Goal: Task Accomplishment & Management: Complete application form

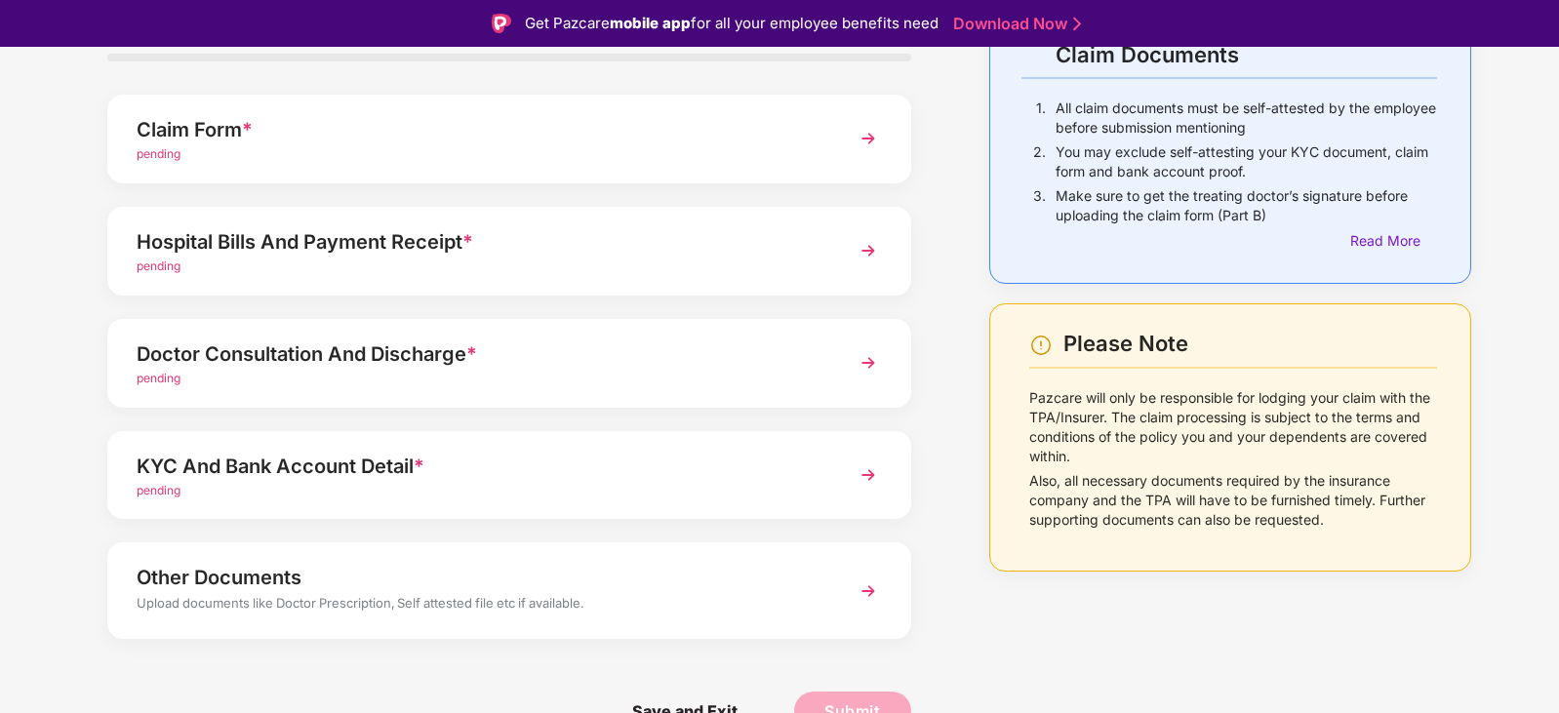
click at [858, 142] on img at bounding box center [867, 138] width 35 height 35
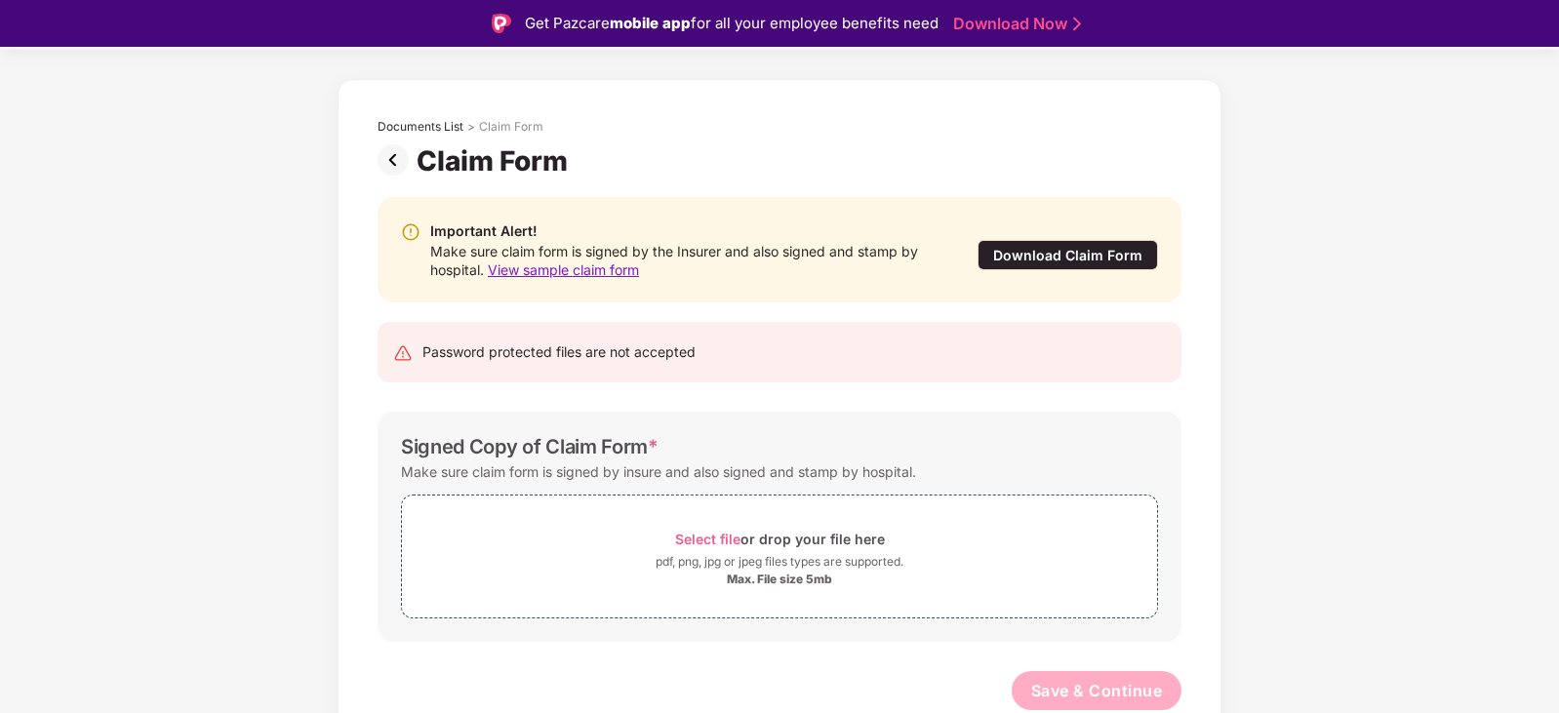
click at [1057, 256] on div "Download Claim Form" at bounding box center [1067, 255] width 180 height 30
click at [395, 167] on img at bounding box center [396, 159] width 39 height 31
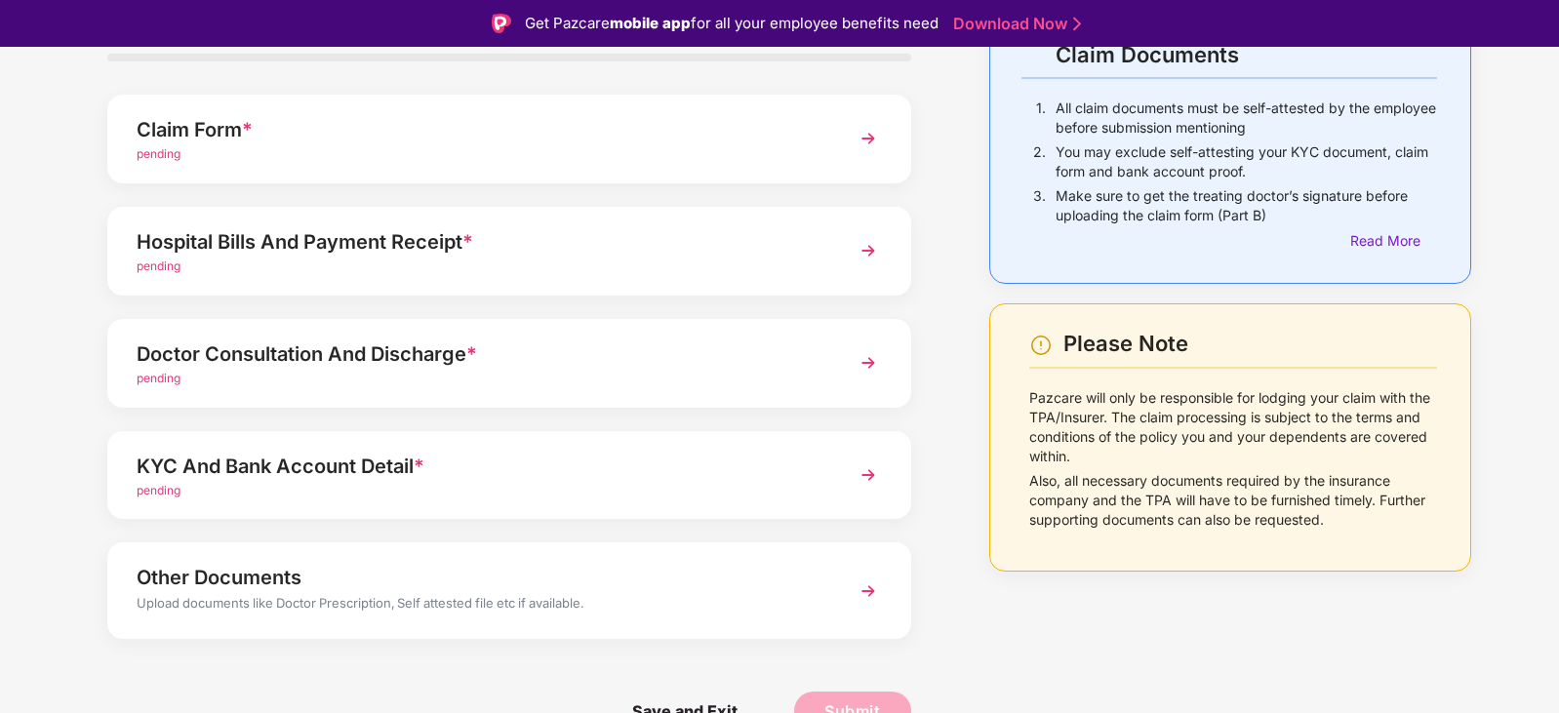
scroll to position [52, 0]
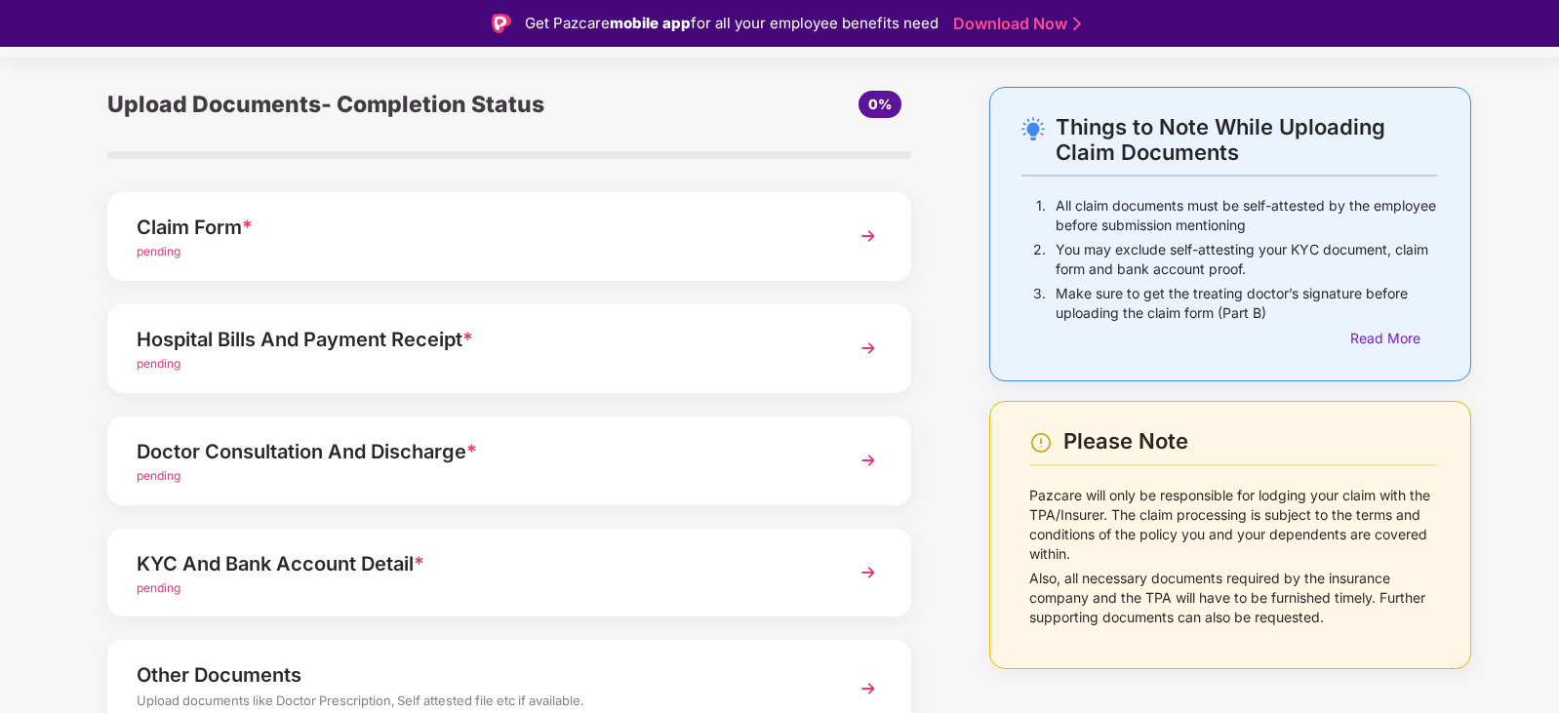
click at [670, 493] on div "Doctor Consultation And Discharge * pending" at bounding box center [509, 460] width 804 height 89
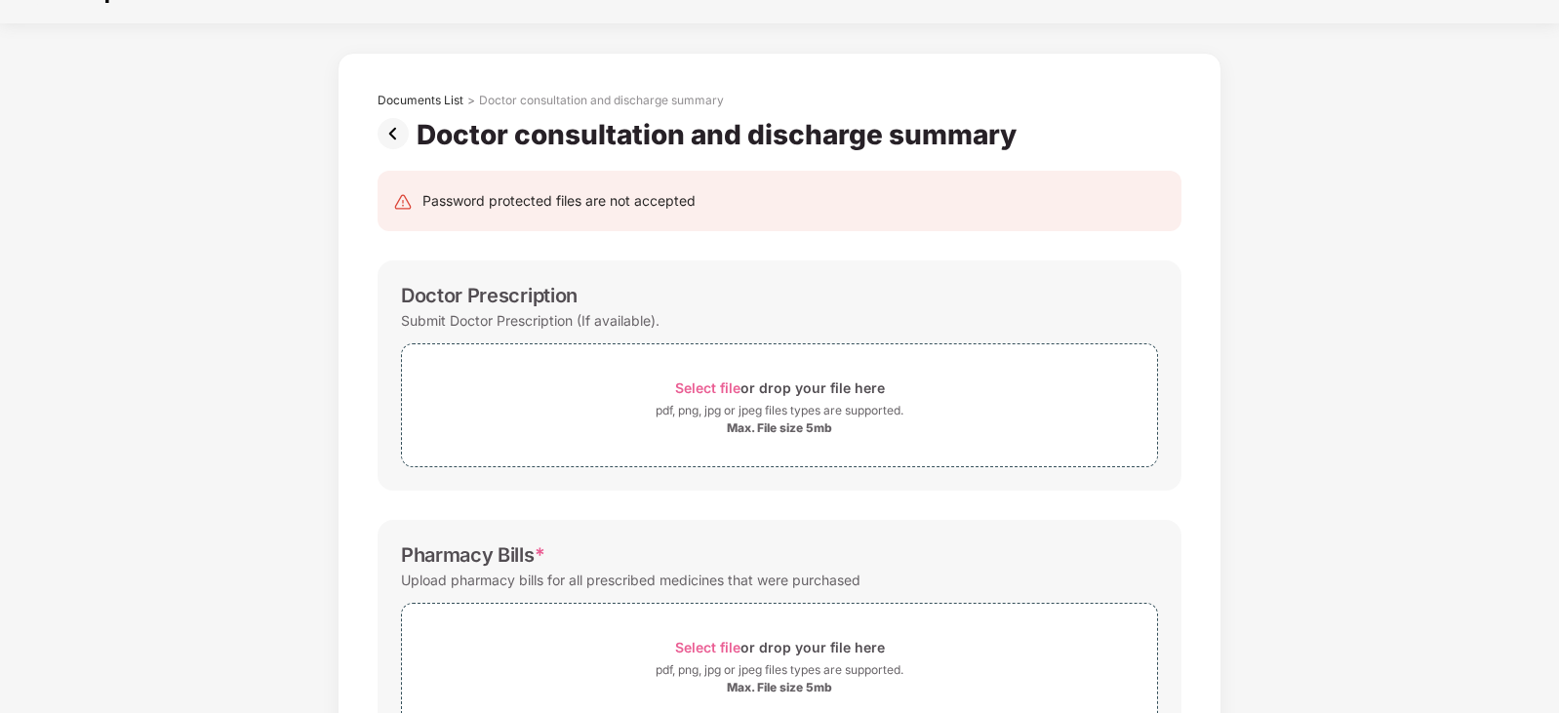
scroll to position [0, 0]
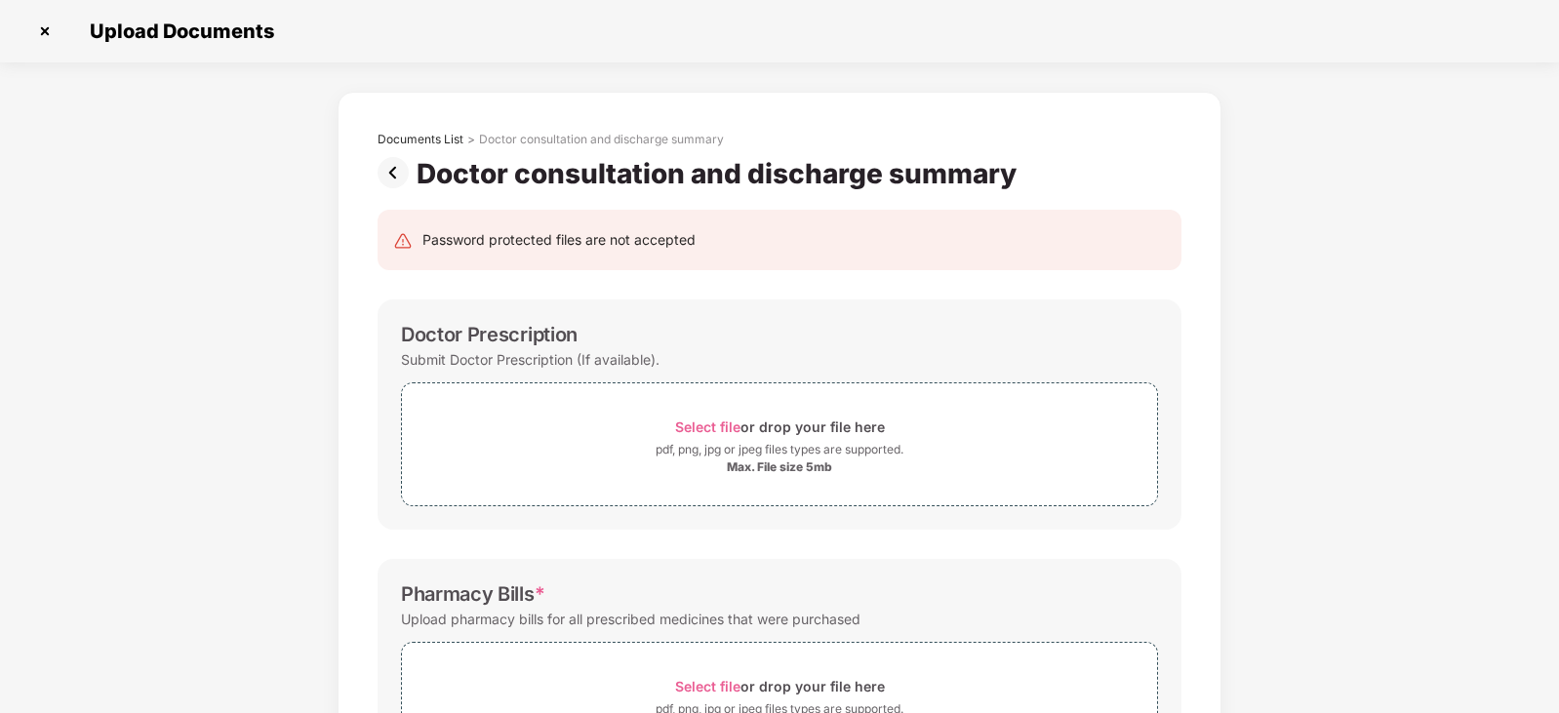
click at [45, 31] on img at bounding box center [44, 31] width 31 height 31
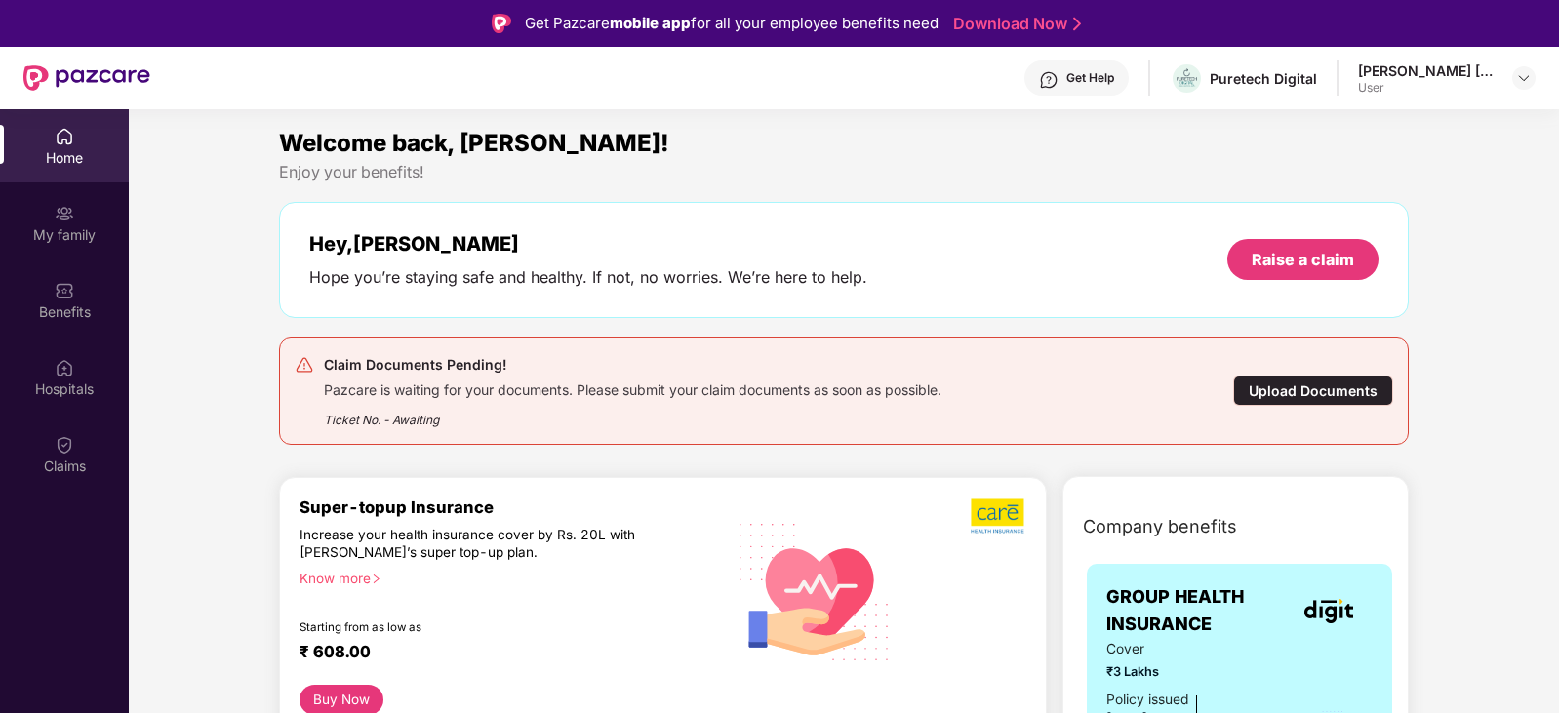
click at [1424, 83] on div "User" at bounding box center [1426, 88] width 137 height 16
click at [1518, 75] on img at bounding box center [1524, 78] width 16 height 16
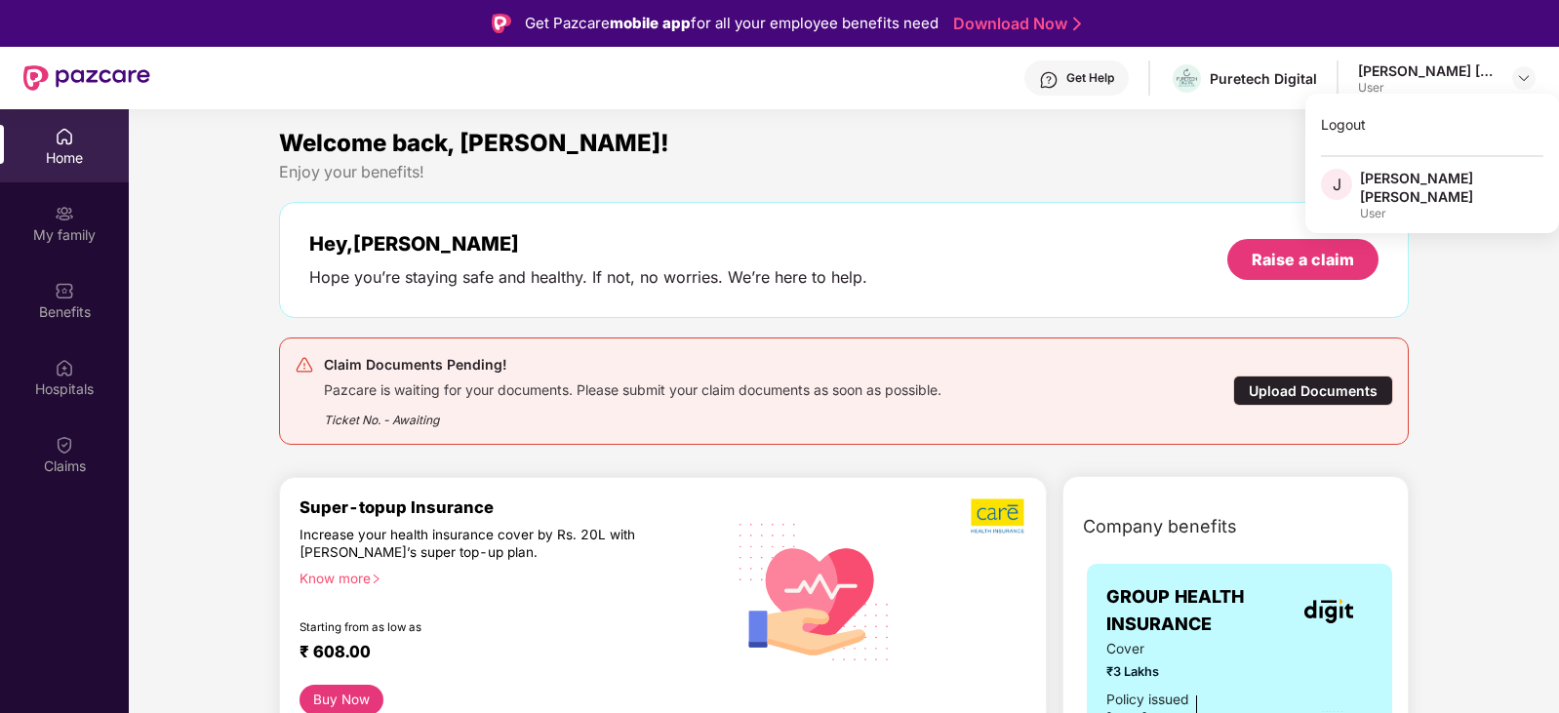
click at [1399, 179] on div "[PERSON_NAME] [PERSON_NAME]" at bounding box center [1451, 187] width 183 height 37
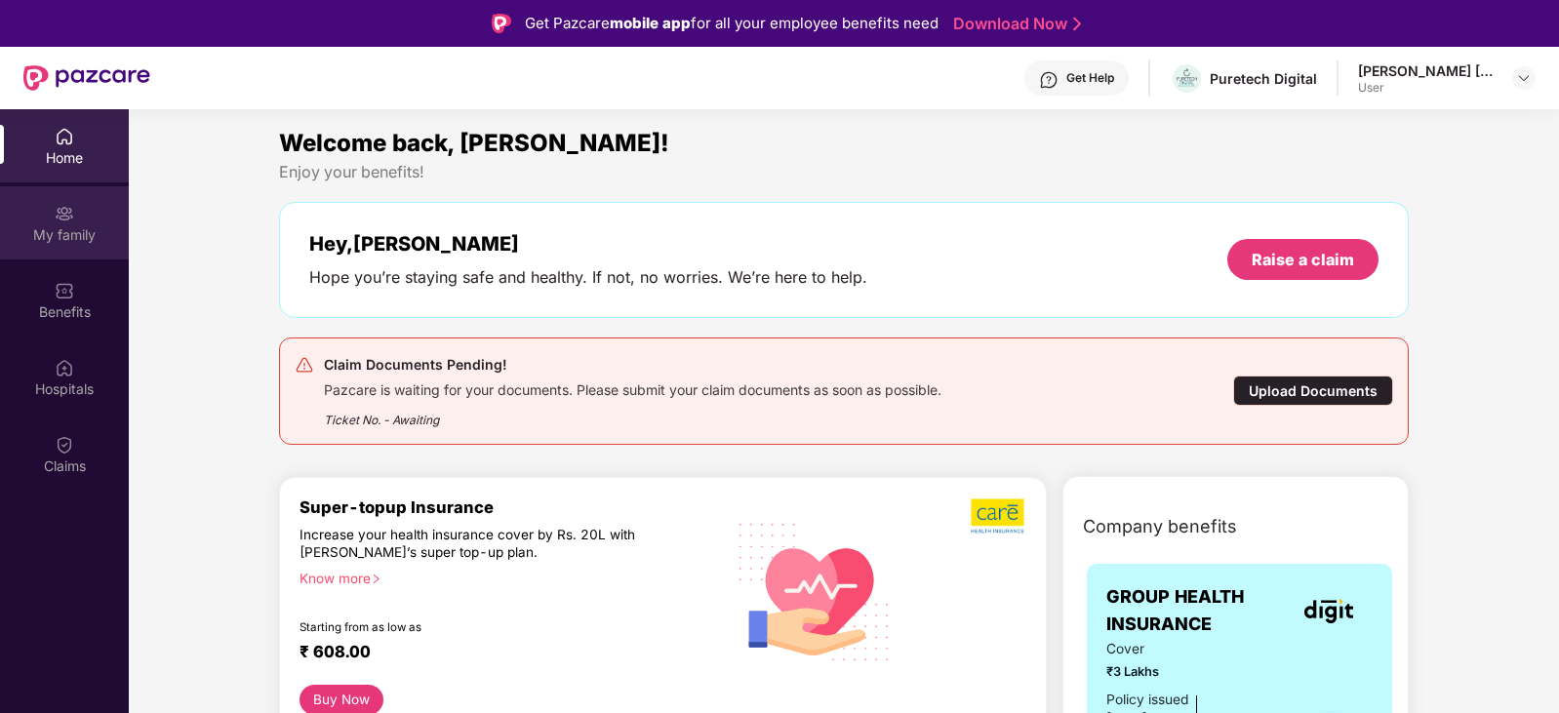
click at [88, 250] on div "My family" at bounding box center [64, 222] width 129 height 73
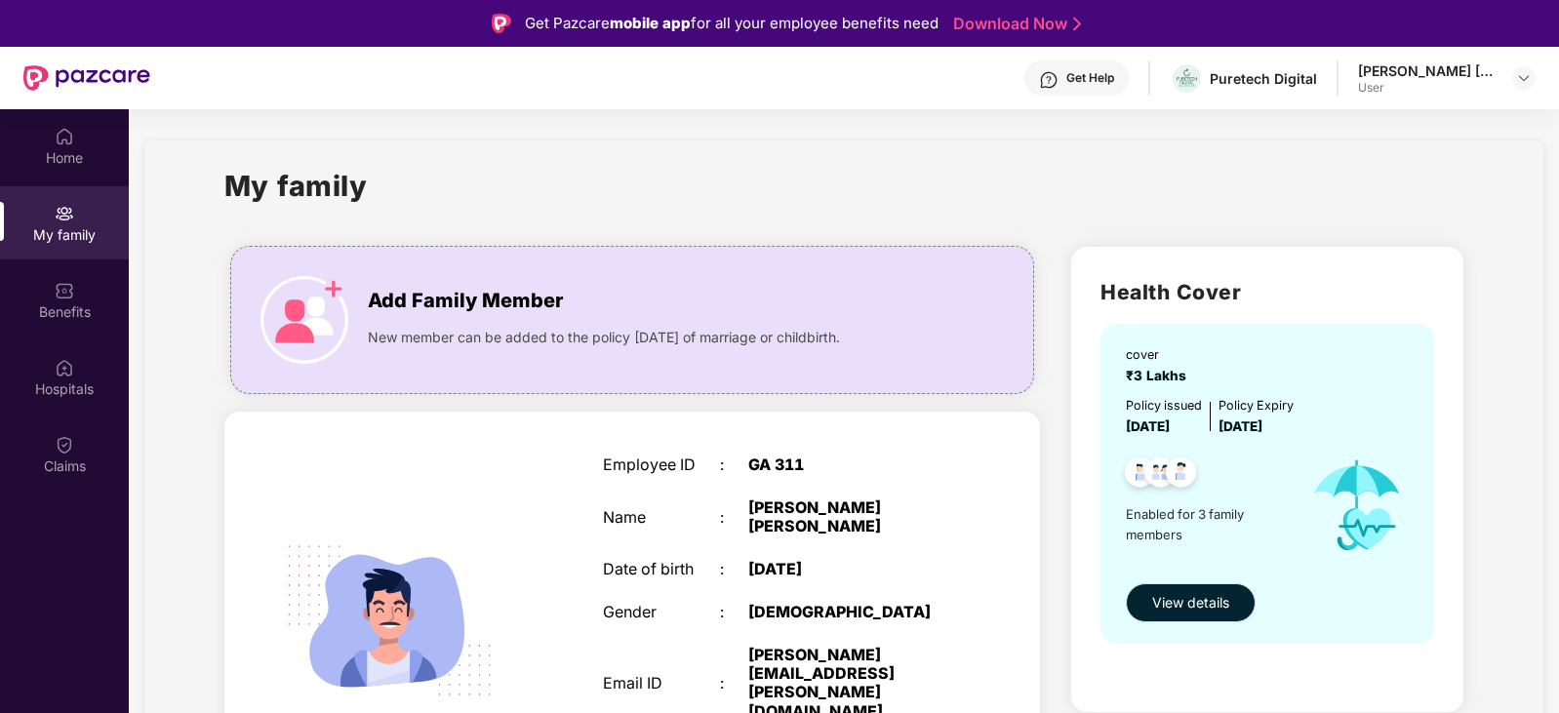
click at [1163, 590] on button "View details" at bounding box center [1190, 602] width 130 height 39
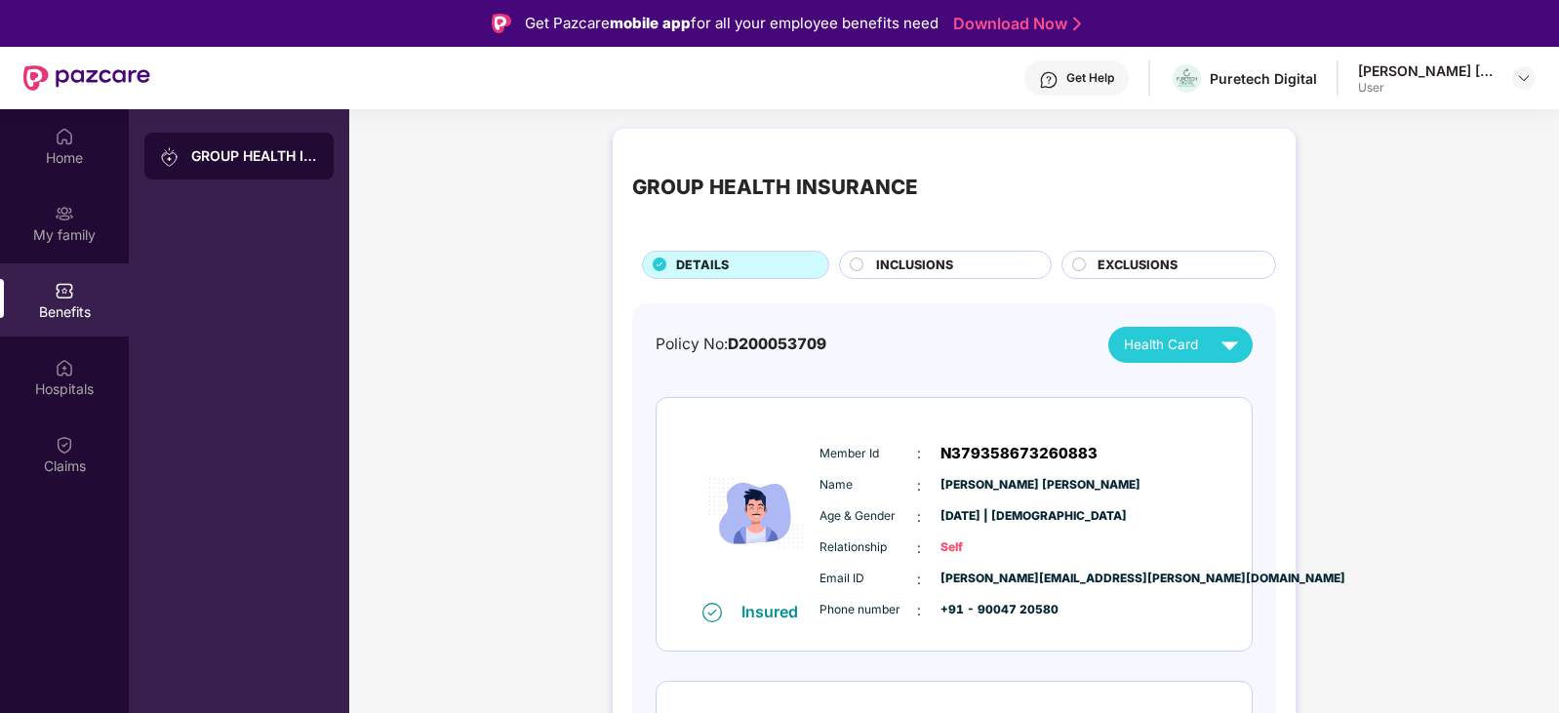
scroll to position [98, 0]
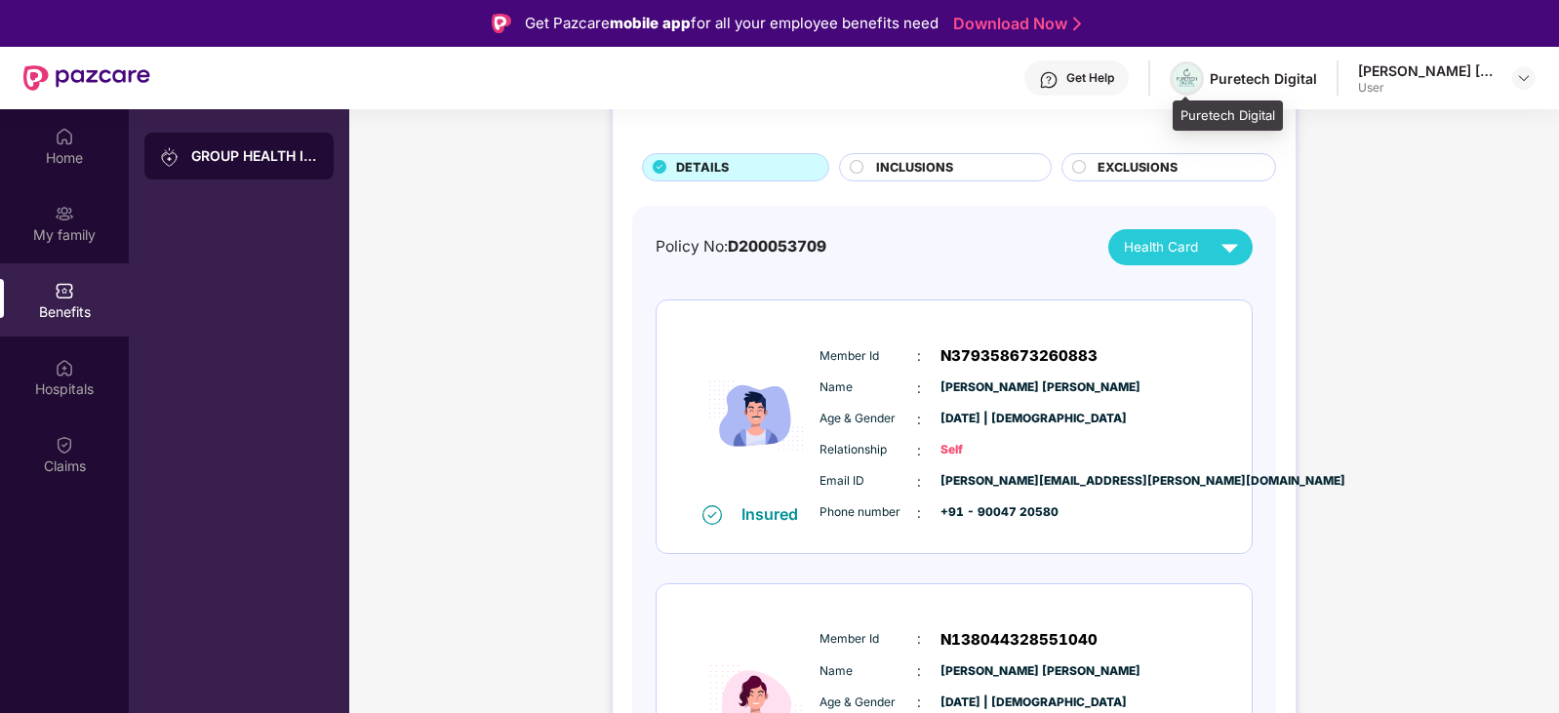
click at [1199, 84] on img at bounding box center [1186, 78] width 28 height 28
click at [1187, 84] on img at bounding box center [1186, 78] width 28 height 28
click at [1248, 82] on div "Puretech Digital" at bounding box center [1262, 78] width 107 height 19
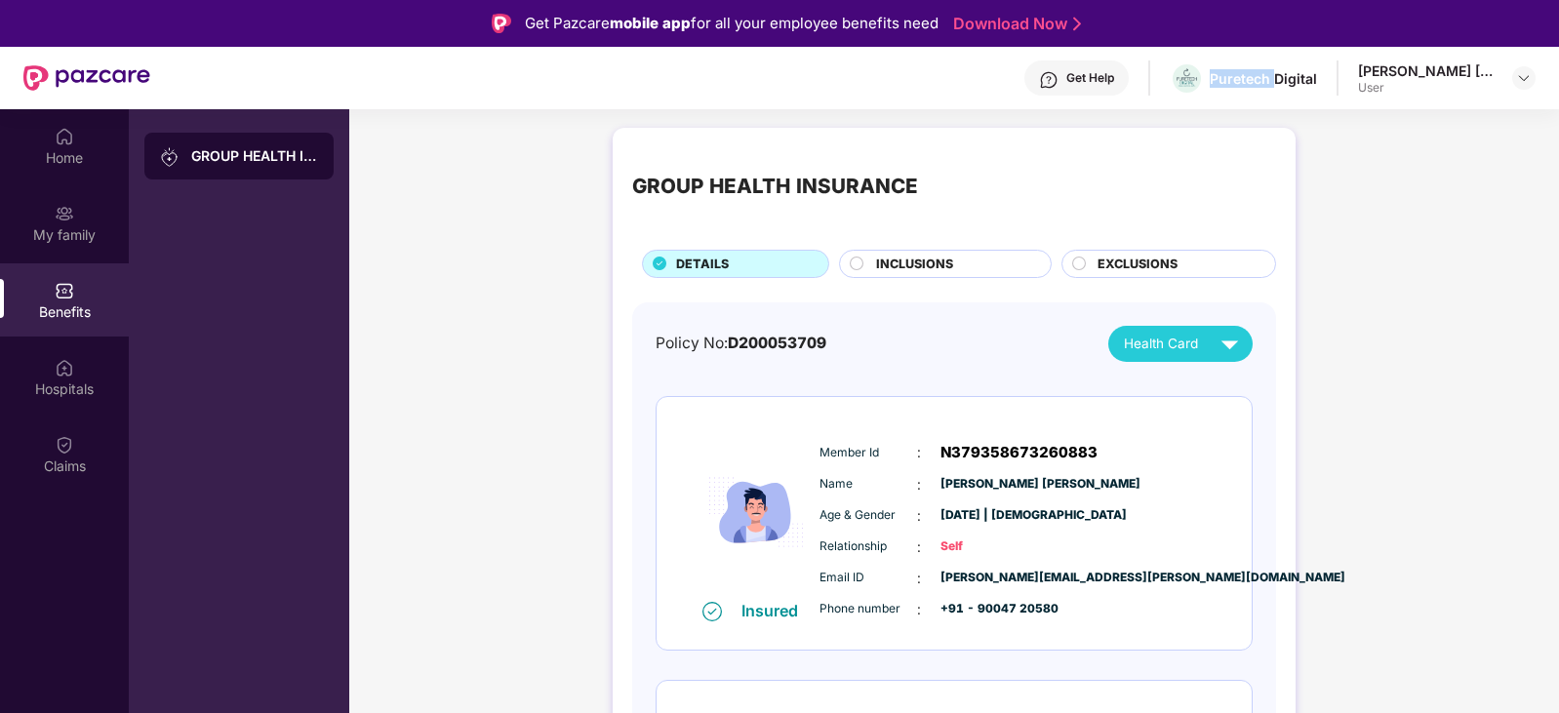
scroll to position [0, 0]
click at [257, 165] on div "GROUP HEALTH INSURANCE" at bounding box center [254, 156] width 127 height 20
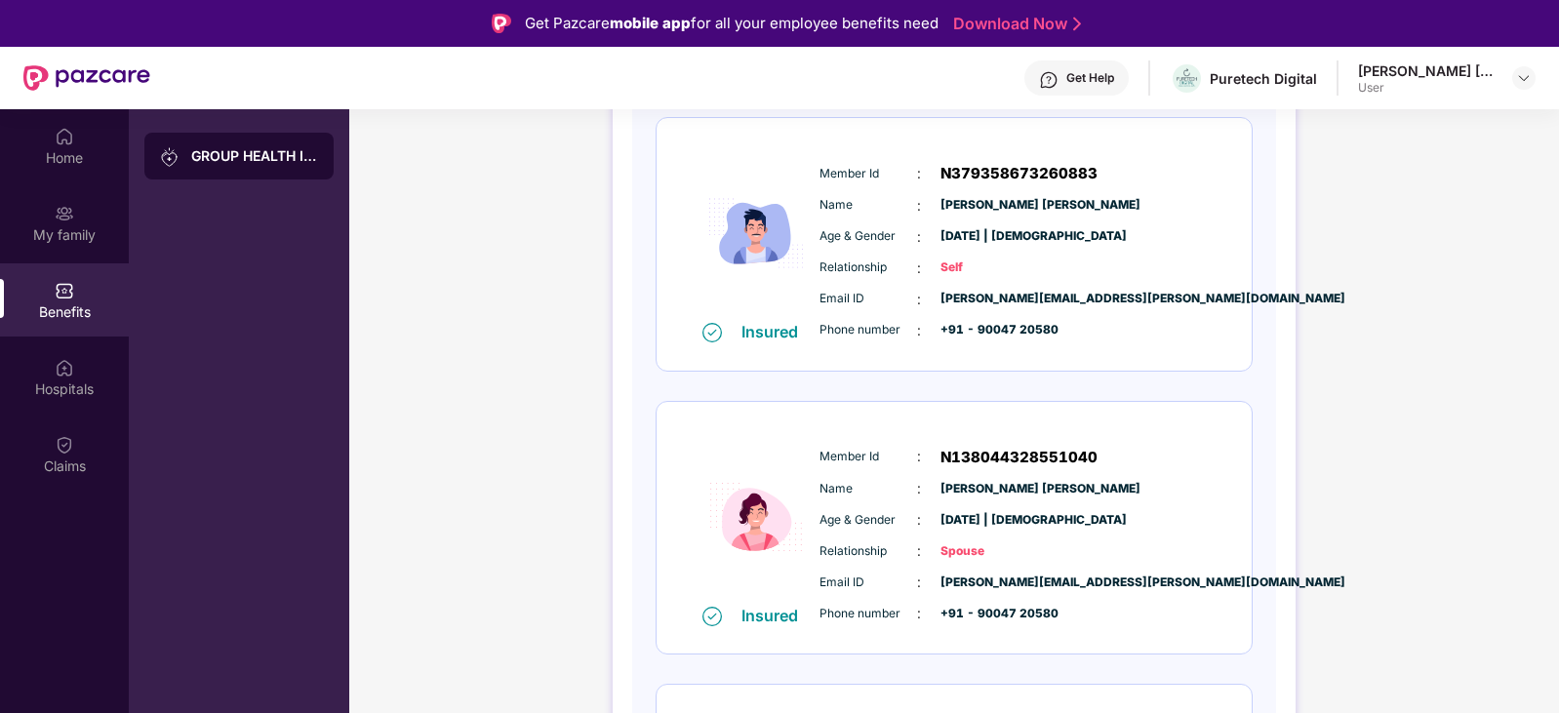
scroll to position [182, 0]
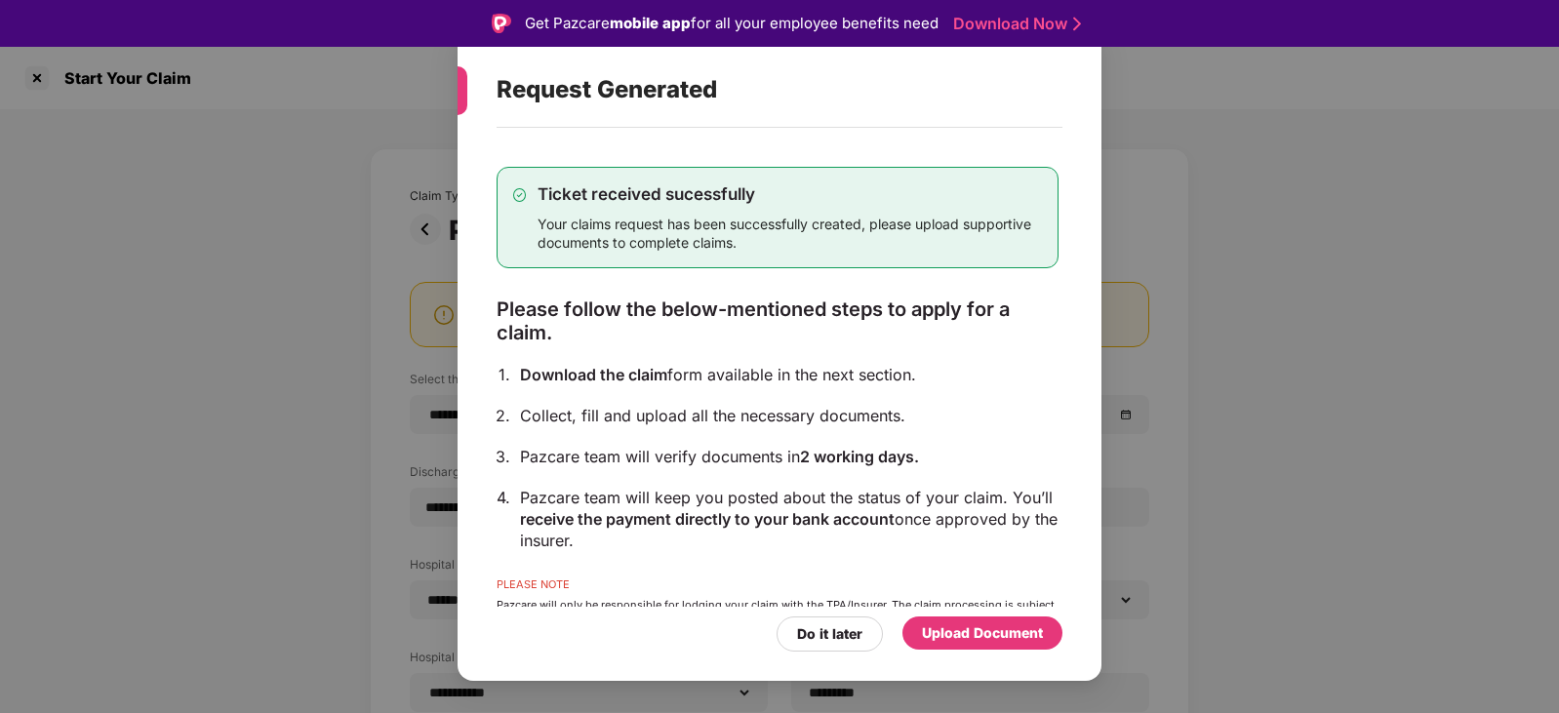
select select "**********"
select select "*****"
select select "**********"
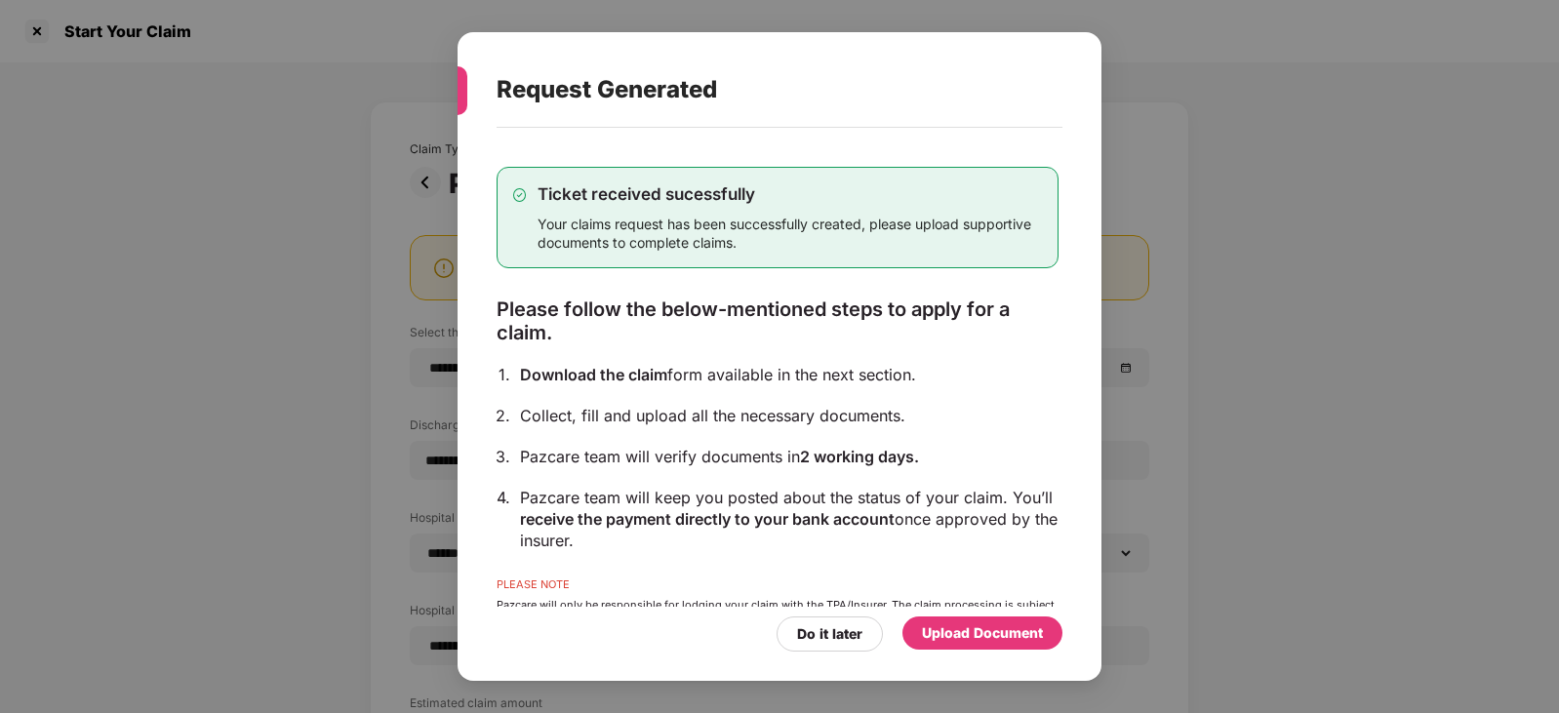
scroll to position [70, 0]
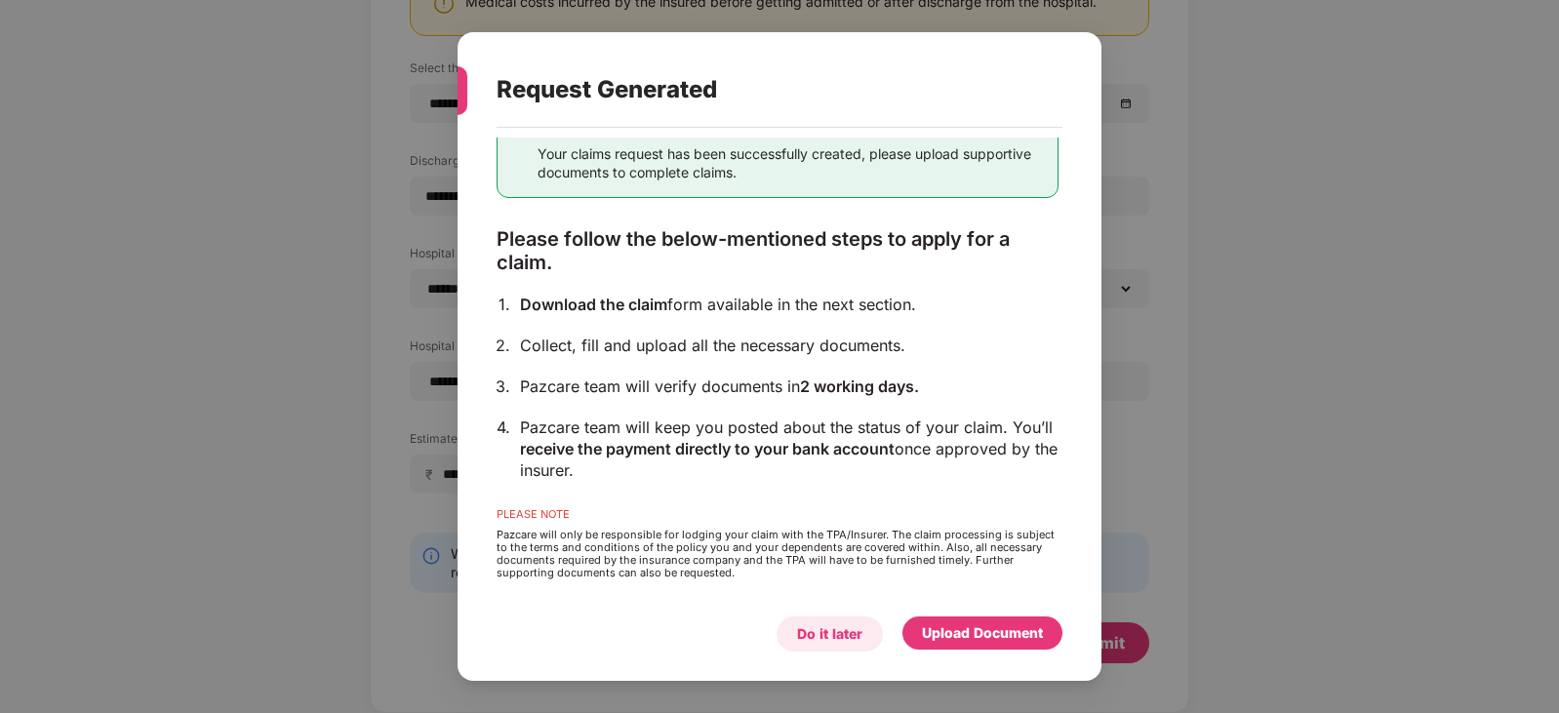
click at [813, 635] on div "Do it later" at bounding box center [829, 633] width 65 height 21
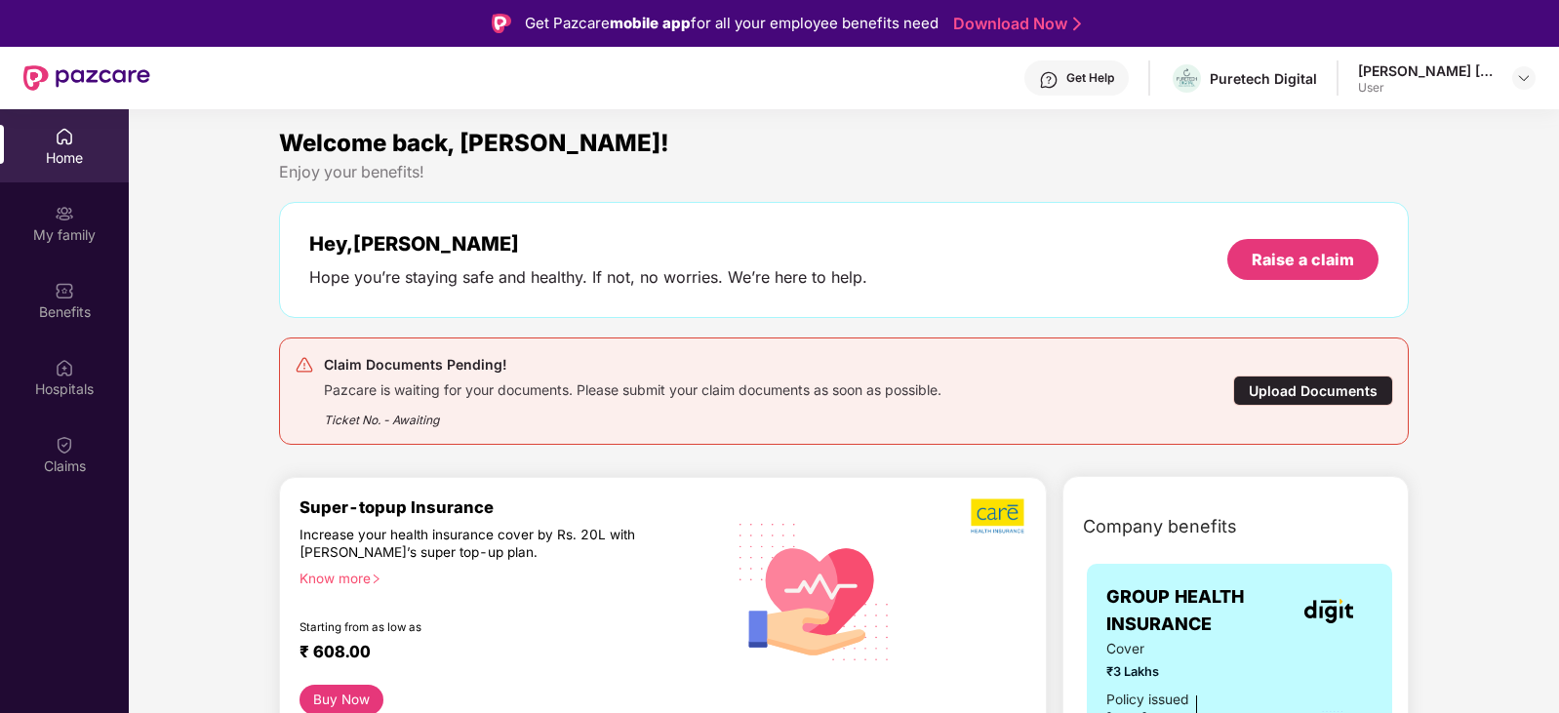
click at [1321, 394] on div "Upload Documents" at bounding box center [1313, 390] width 160 height 30
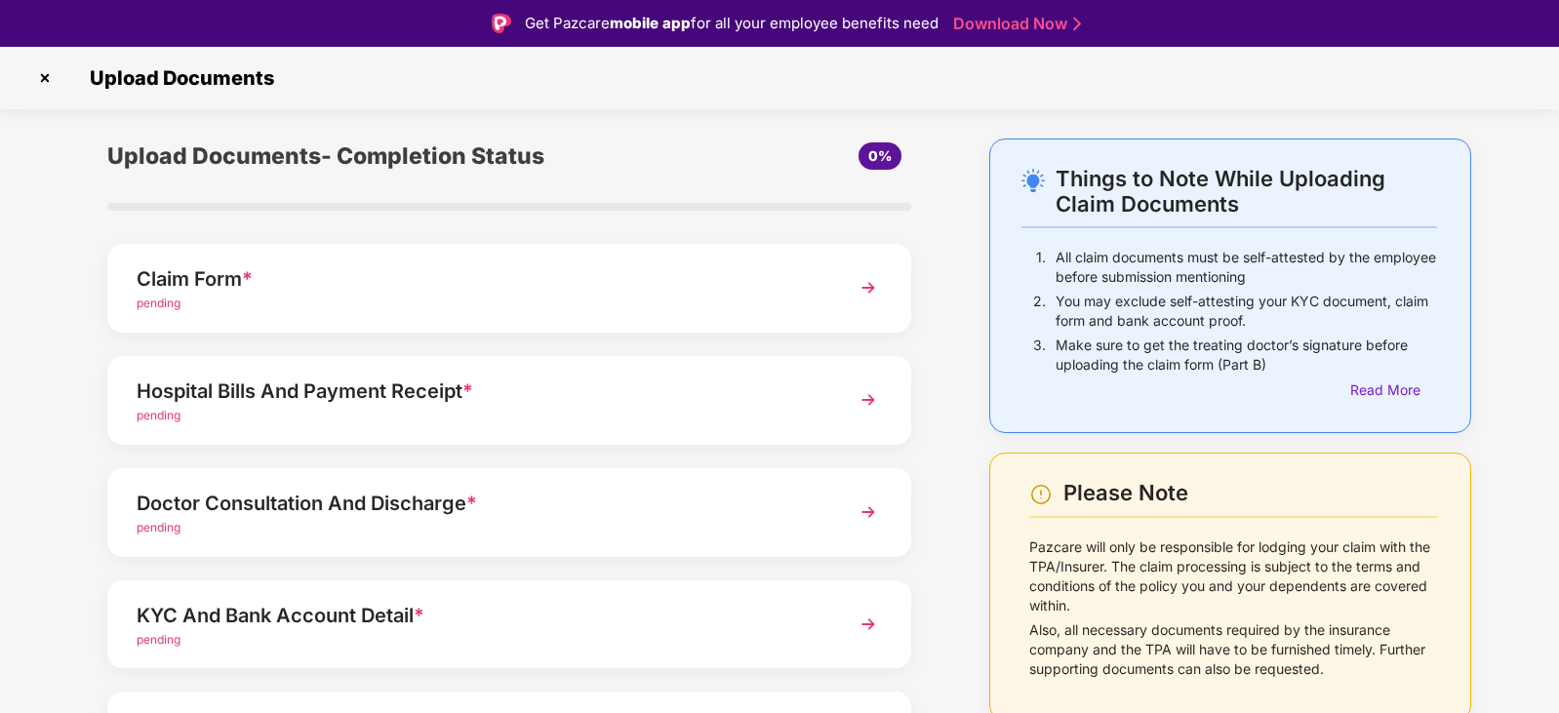
click at [564, 399] on div "Hospital Bills And Payment Receipt *" at bounding box center [478, 390] width 683 height 31
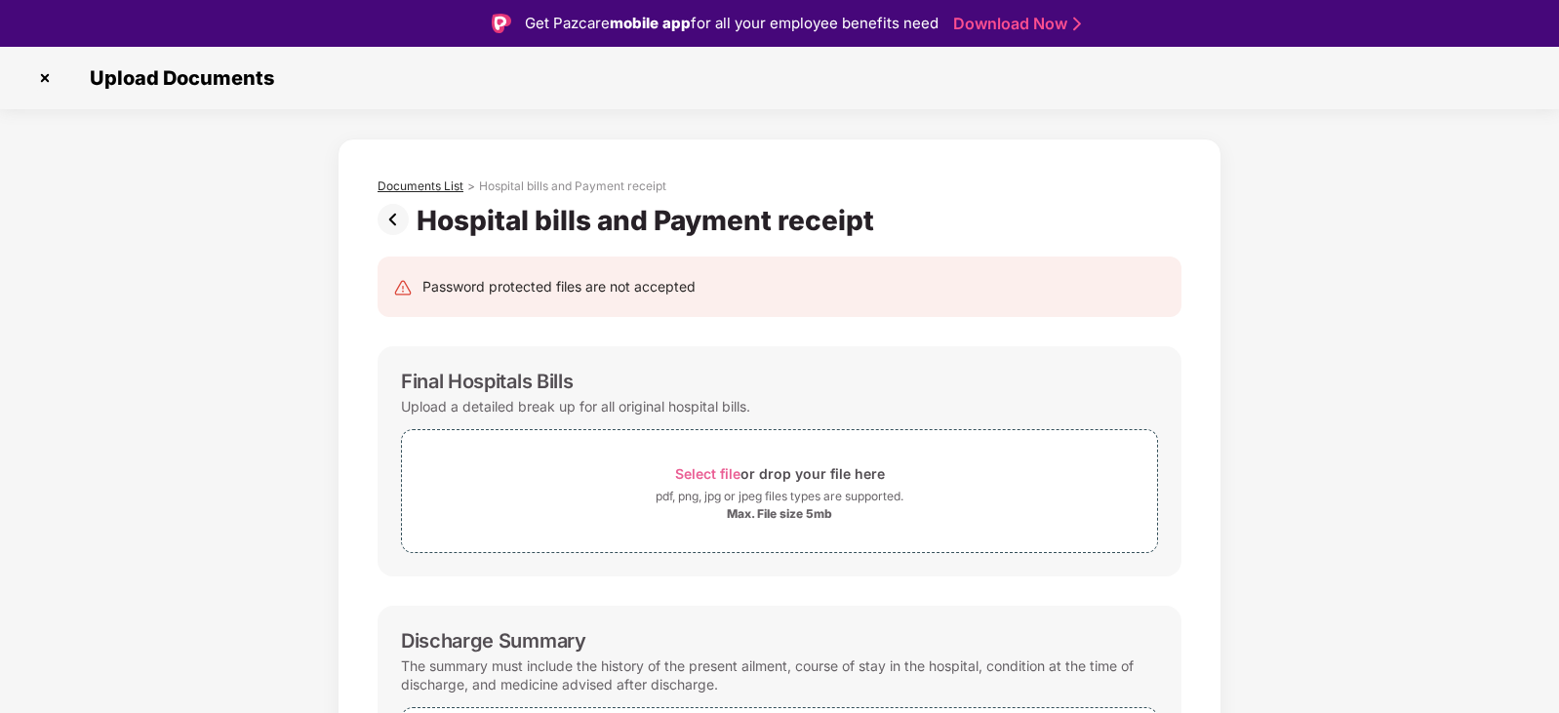
click at [420, 179] on div "Documents List" at bounding box center [420, 186] width 86 height 16
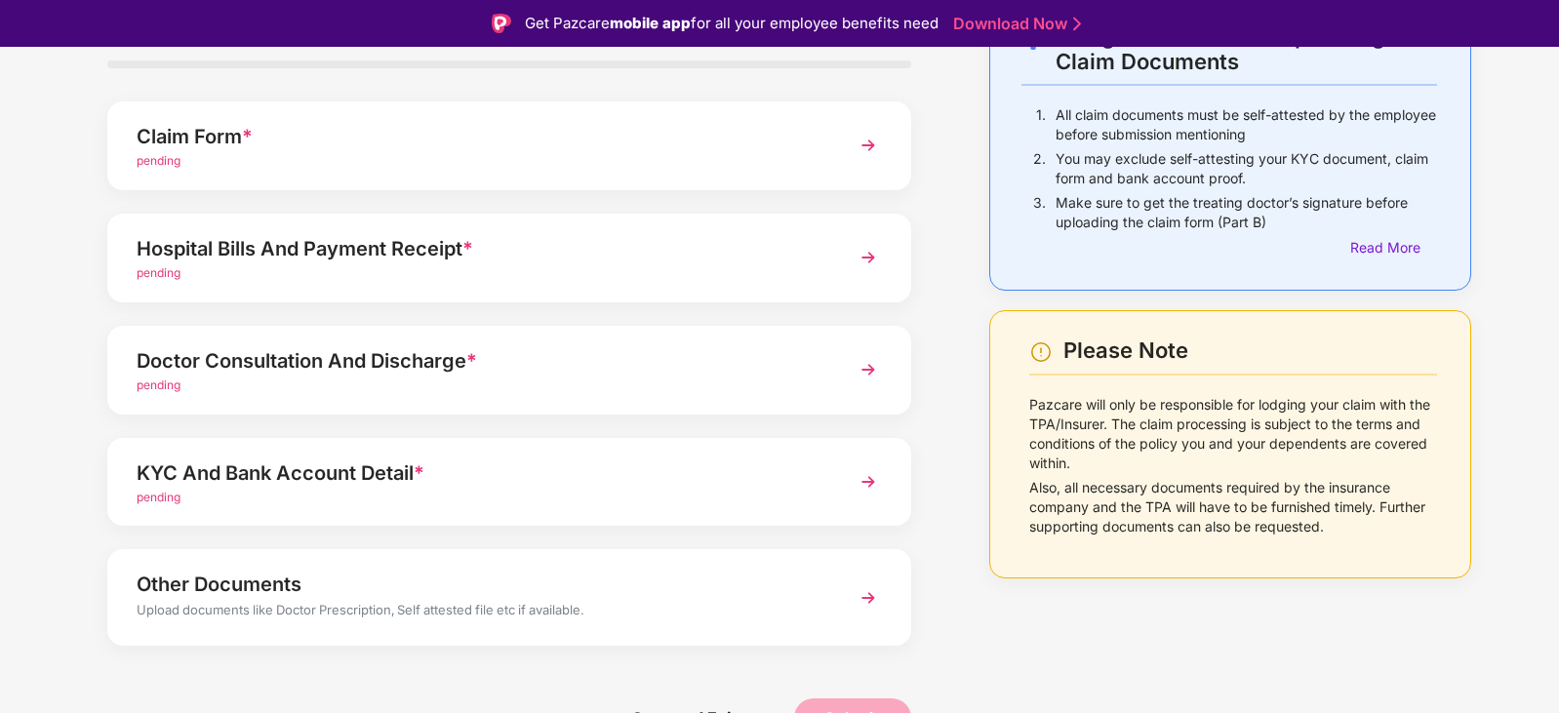
scroll to position [149, 0]
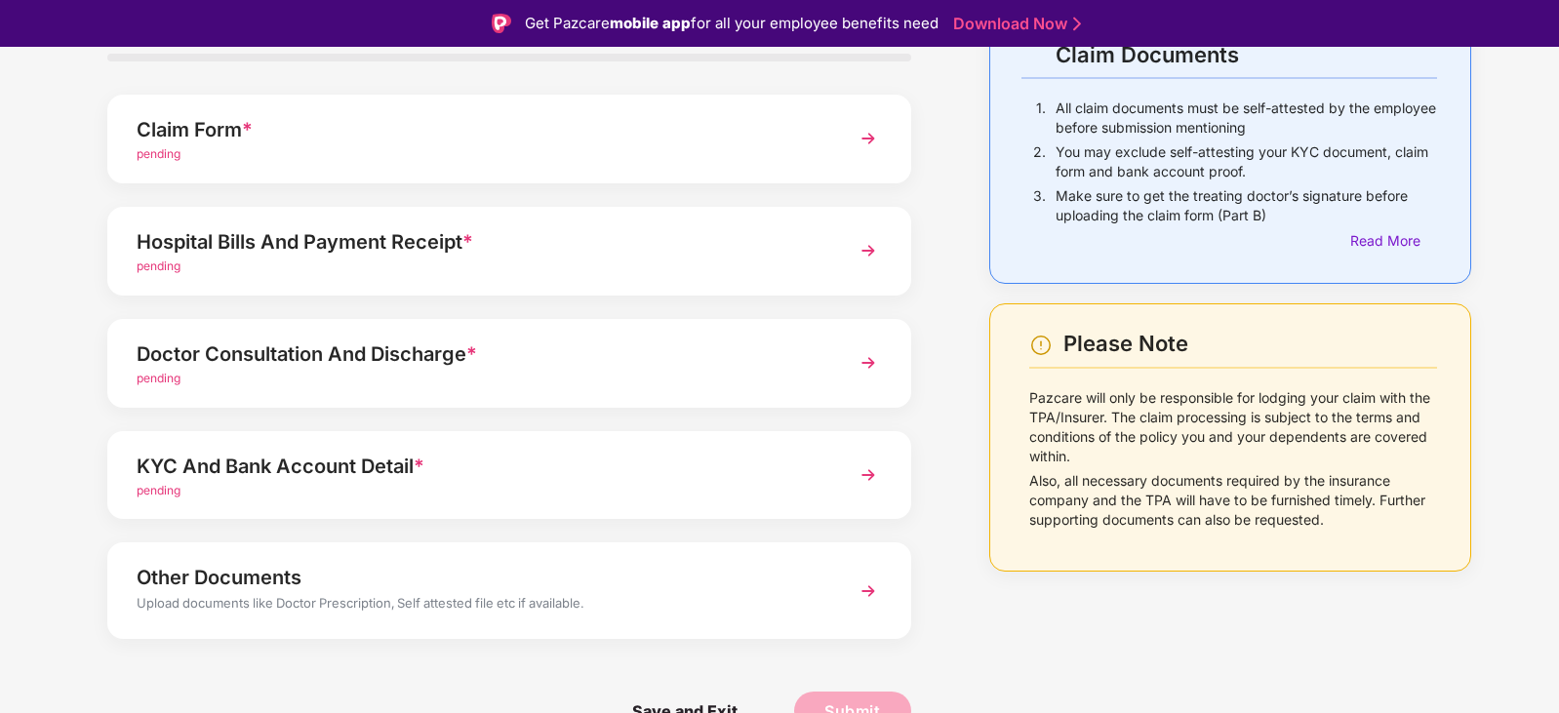
click at [591, 375] on div "pending" at bounding box center [478, 379] width 683 height 19
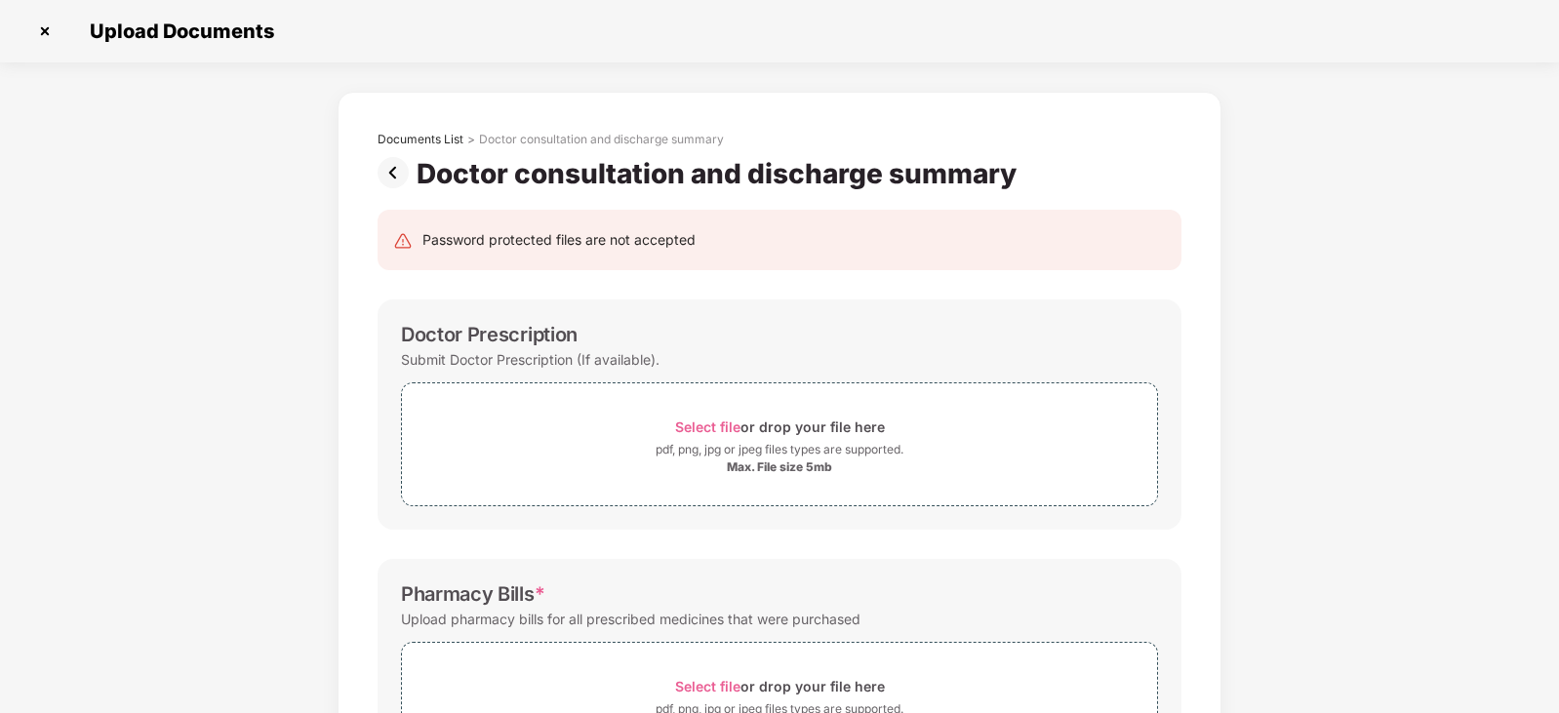
click at [394, 176] on img at bounding box center [396, 172] width 39 height 31
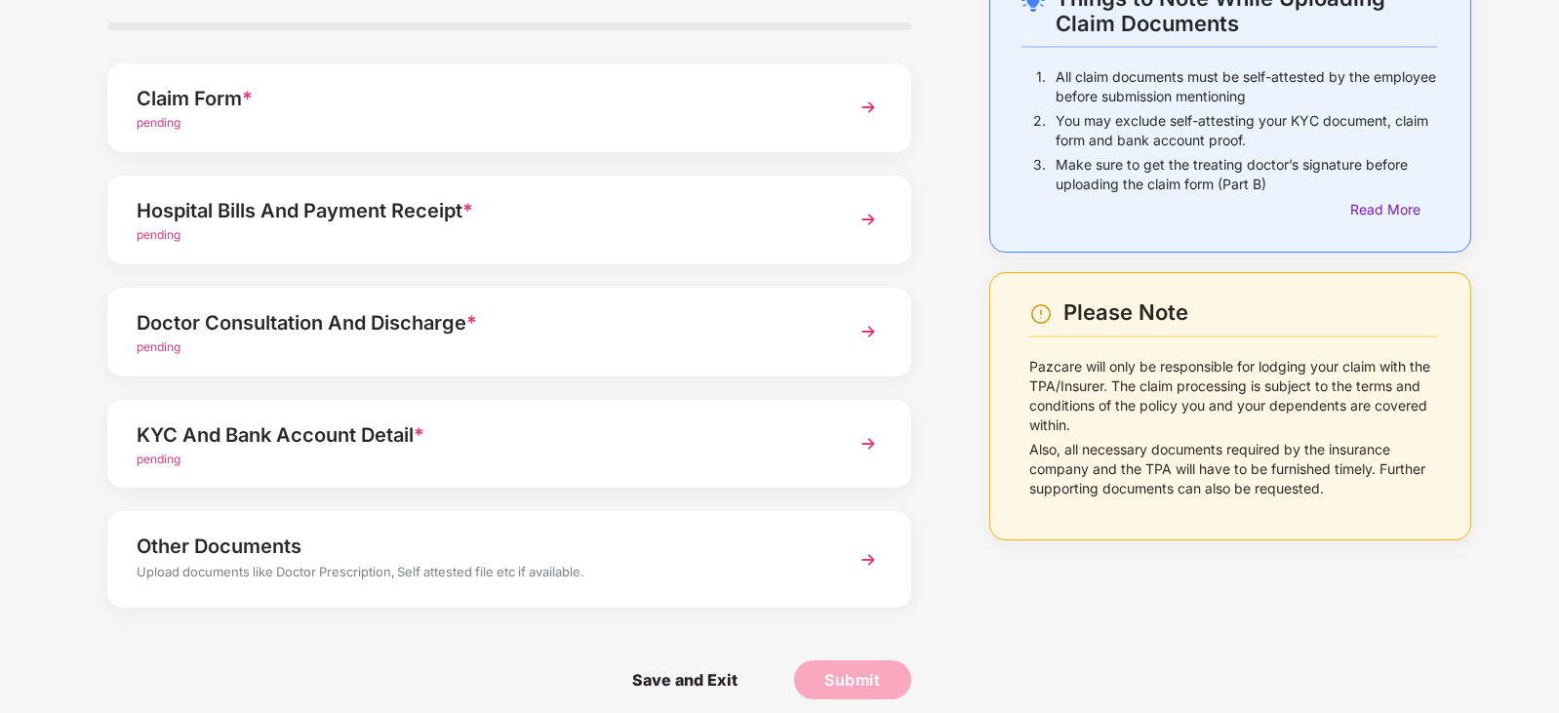
scroll to position [149, 0]
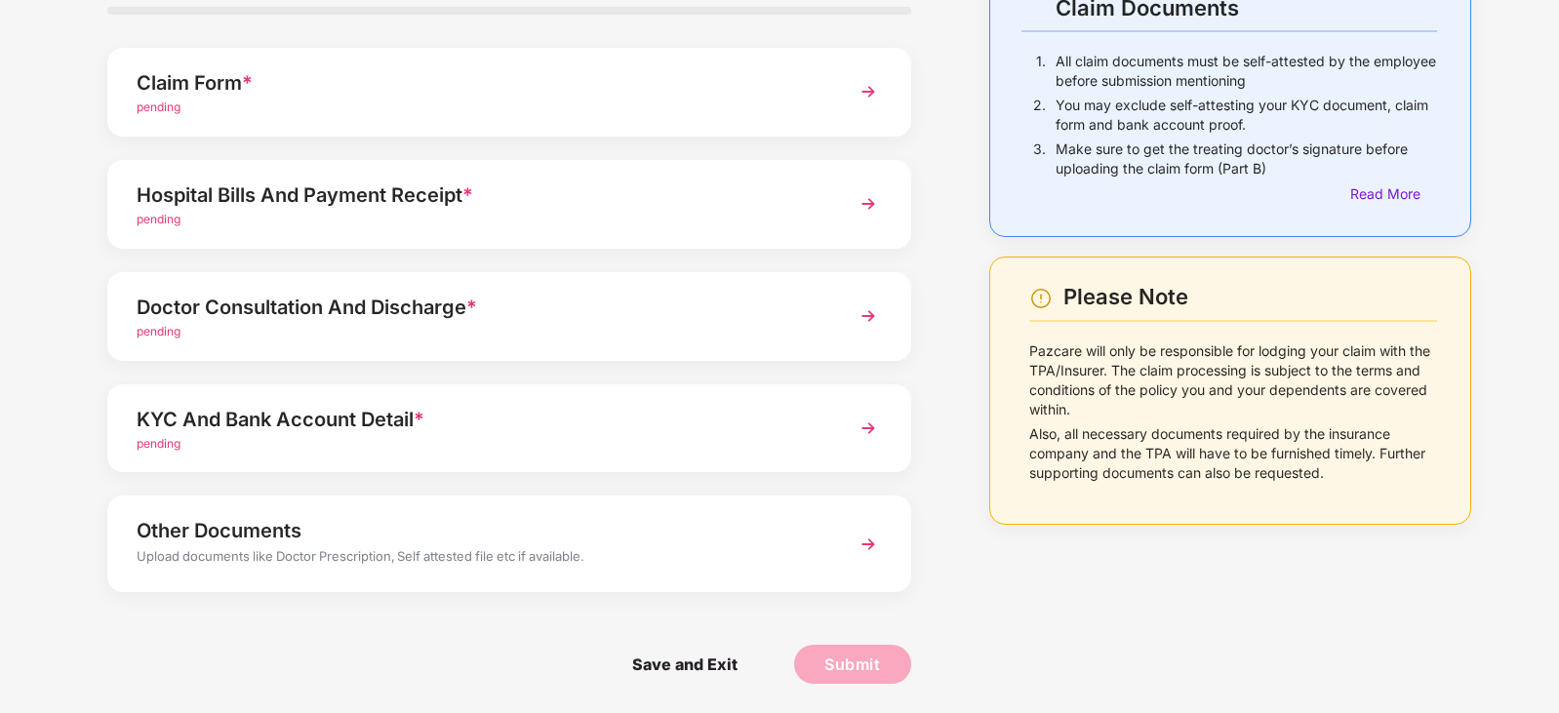
click at [490, 425] on div "KYC And Bank Account Detail *" at bounding box center [478, 419] width 683 height 31
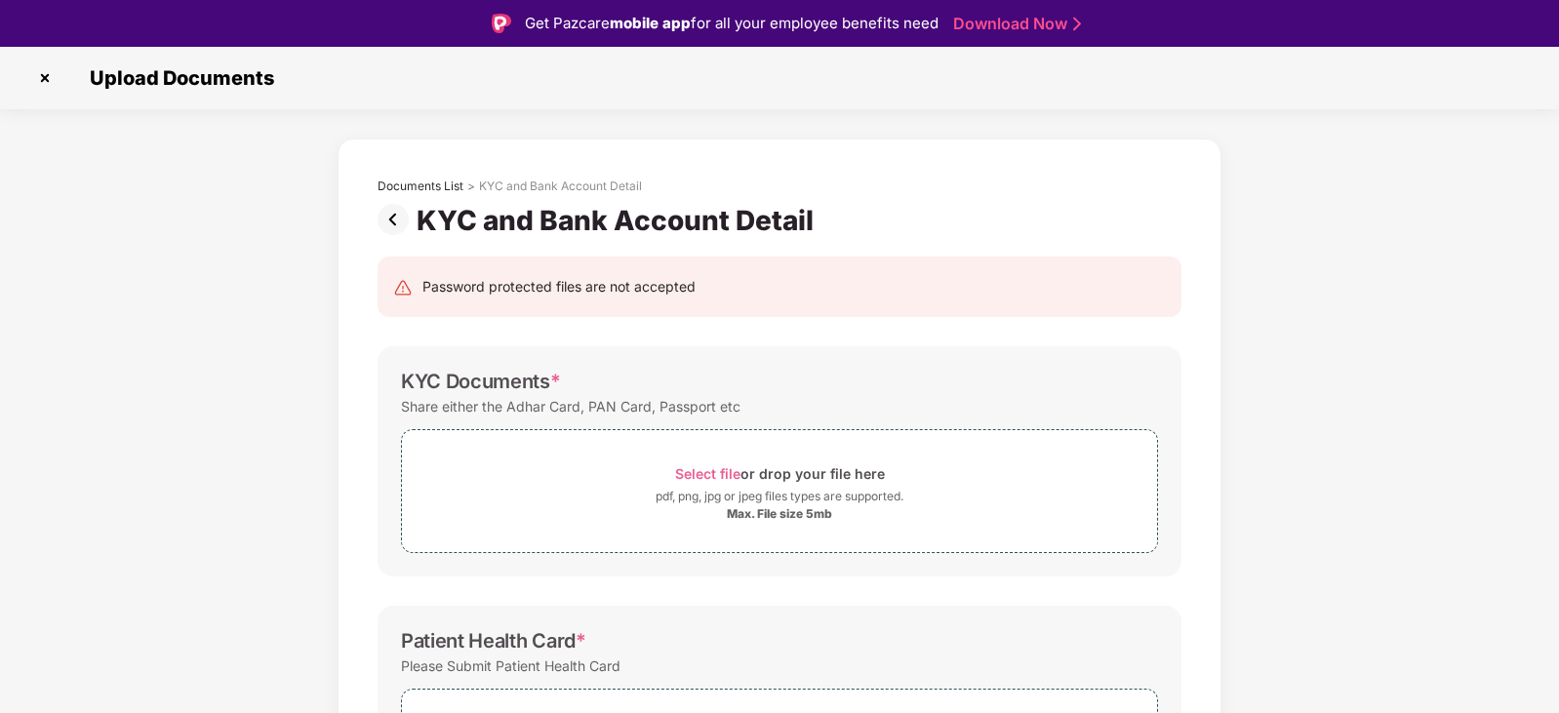
click at [393, 217] on img at bounding box center [396, 219] width 39 height 31
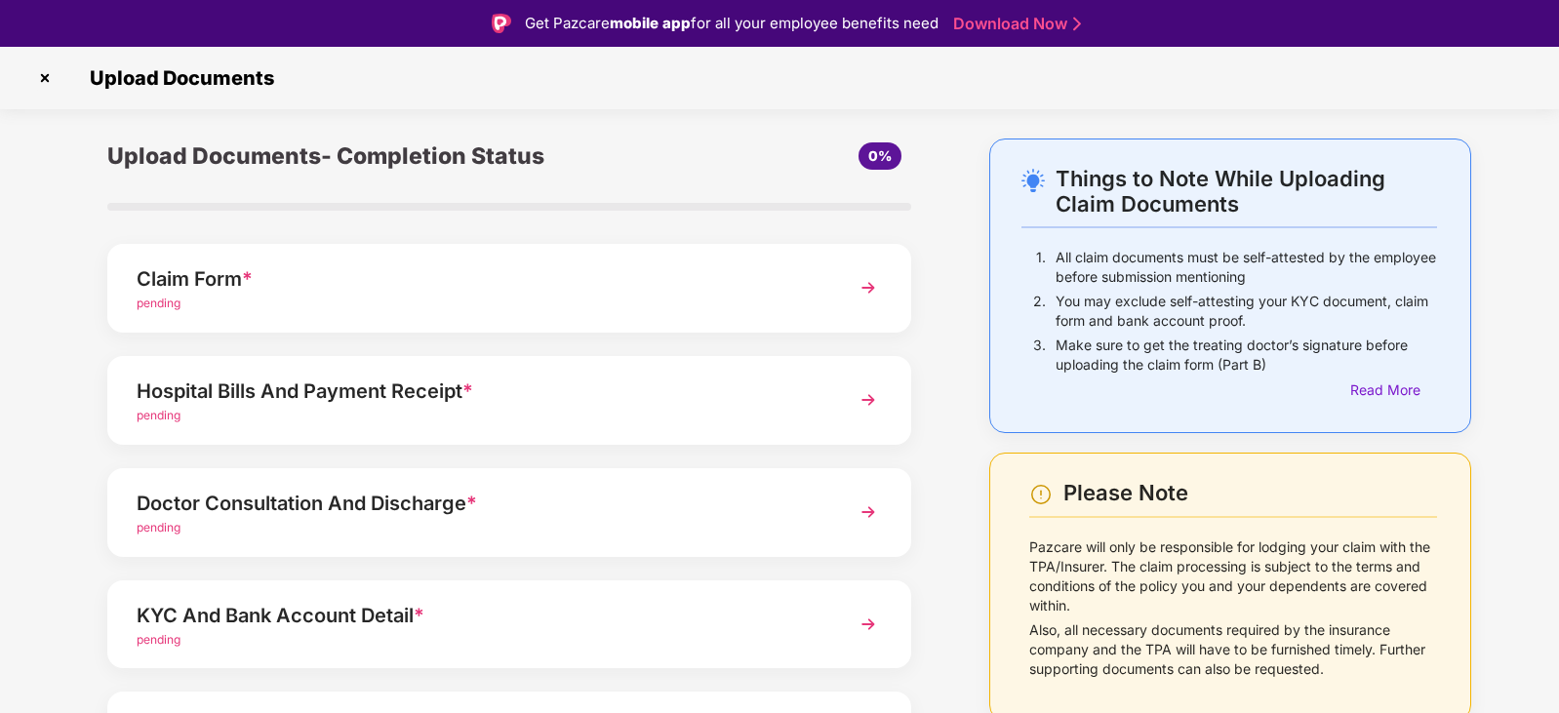
click at [861, 294] on img at bounding box center [867, 287] width 35 height 35
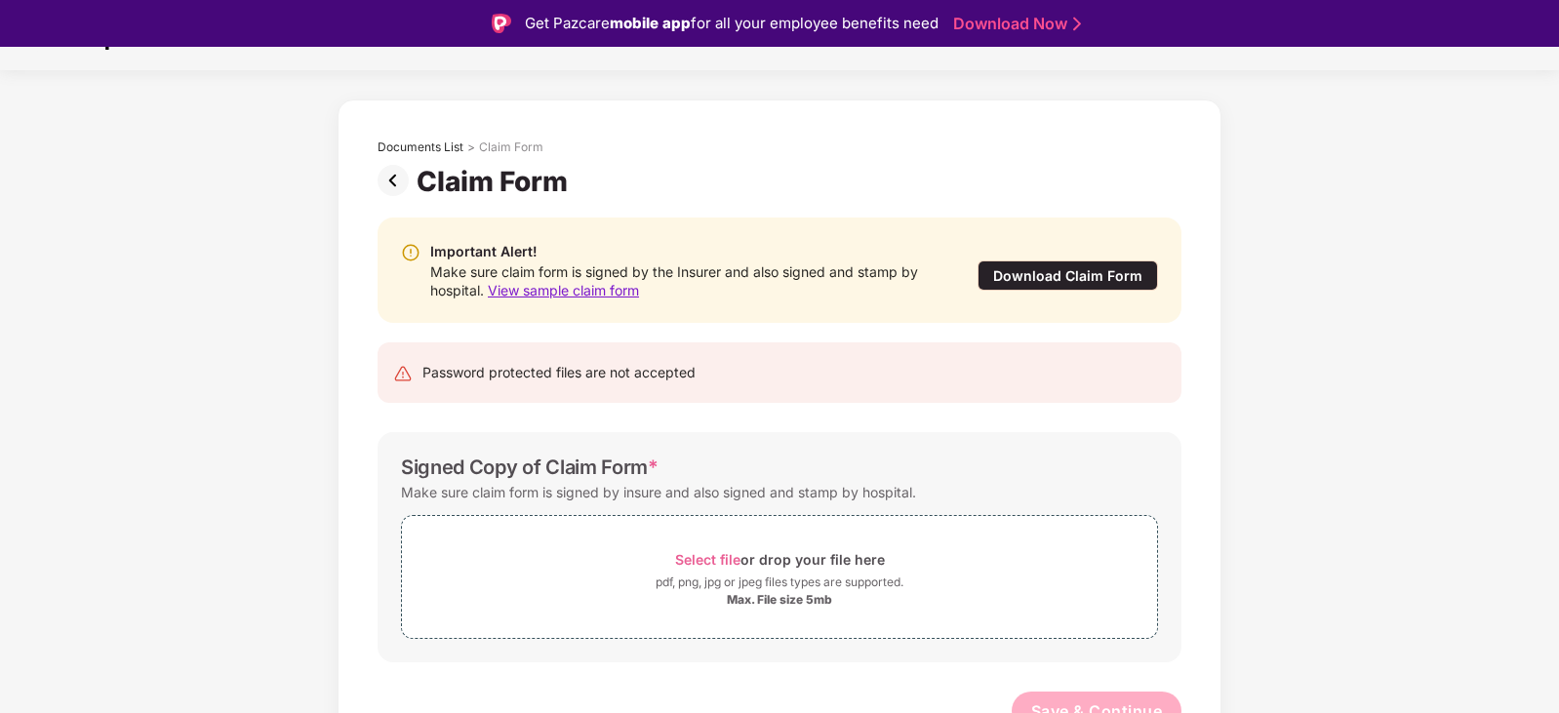
scroll to position [59, 0]
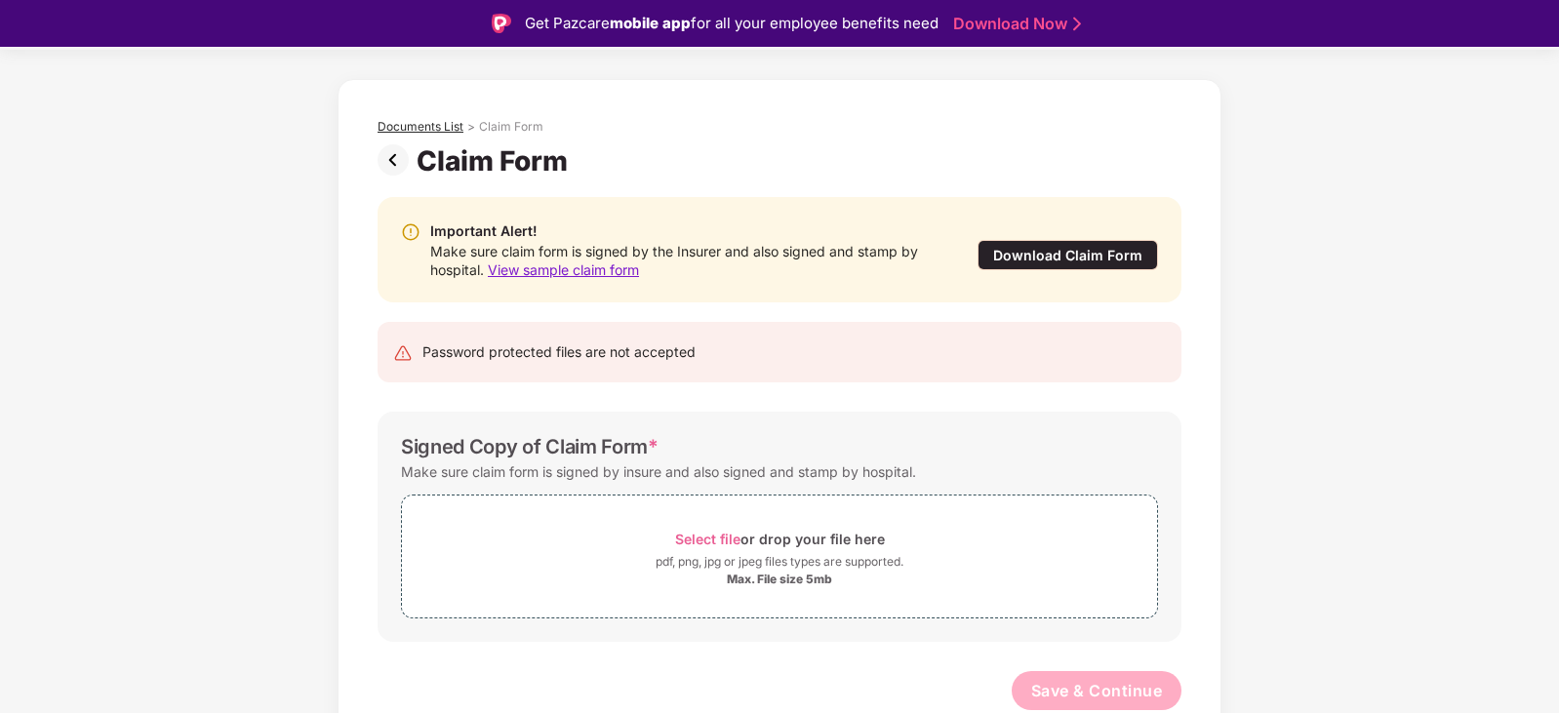
click at [410, 125] on div "Documents List" at bounding box center [420, 127] width 86 height 16
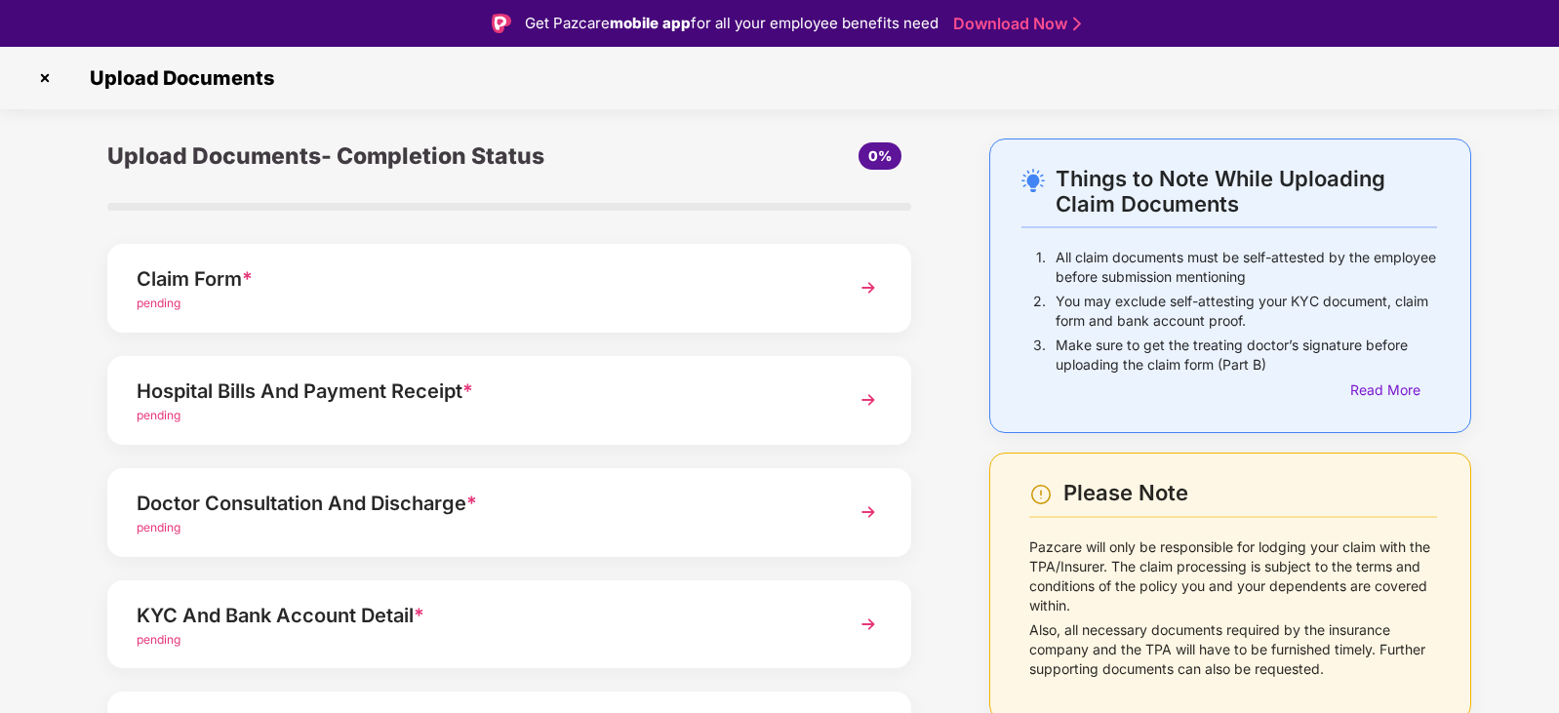
click at [38, 75] on img at bounding box center [44, 77] width 31 height 31
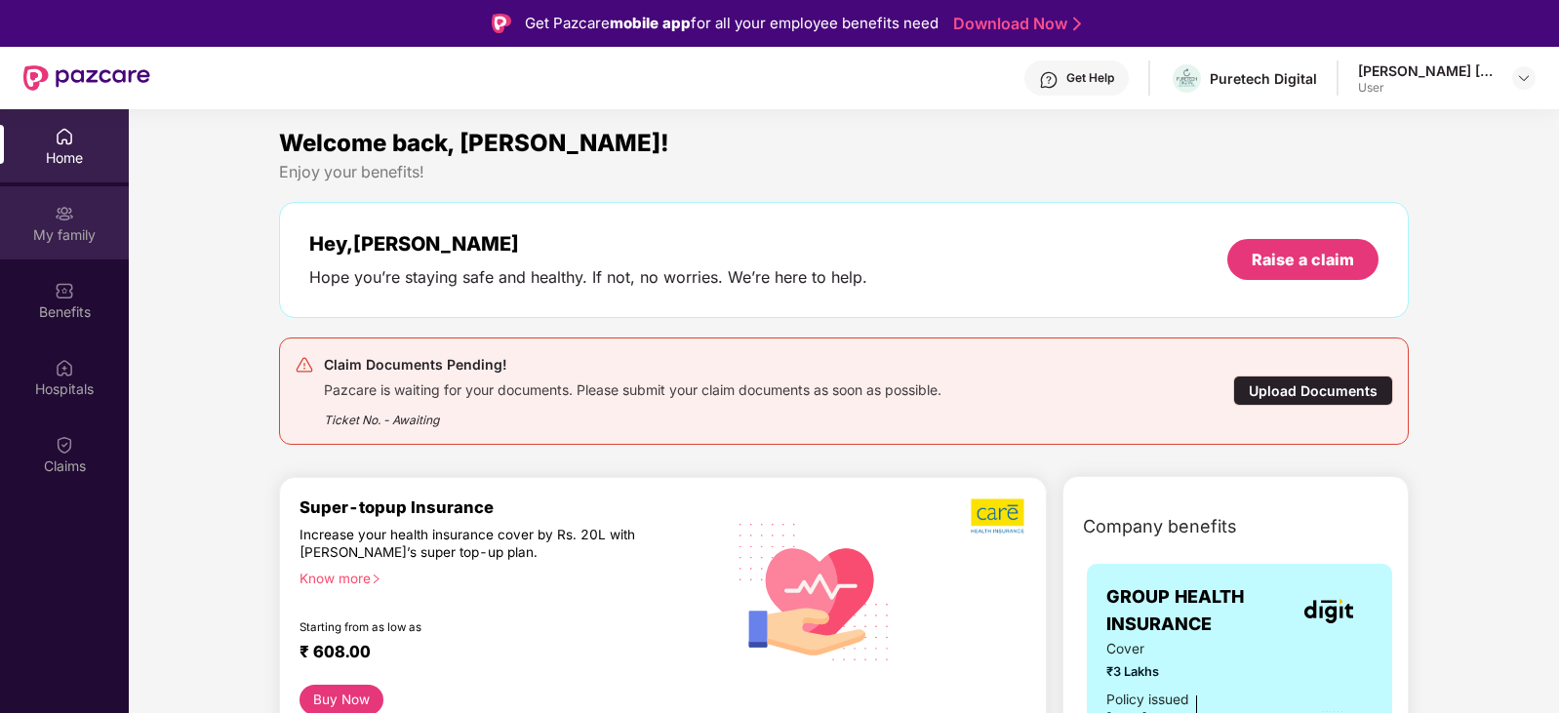
click at [72, 248] on div "My family" at bounding box center [64, 222] width 129 height 73
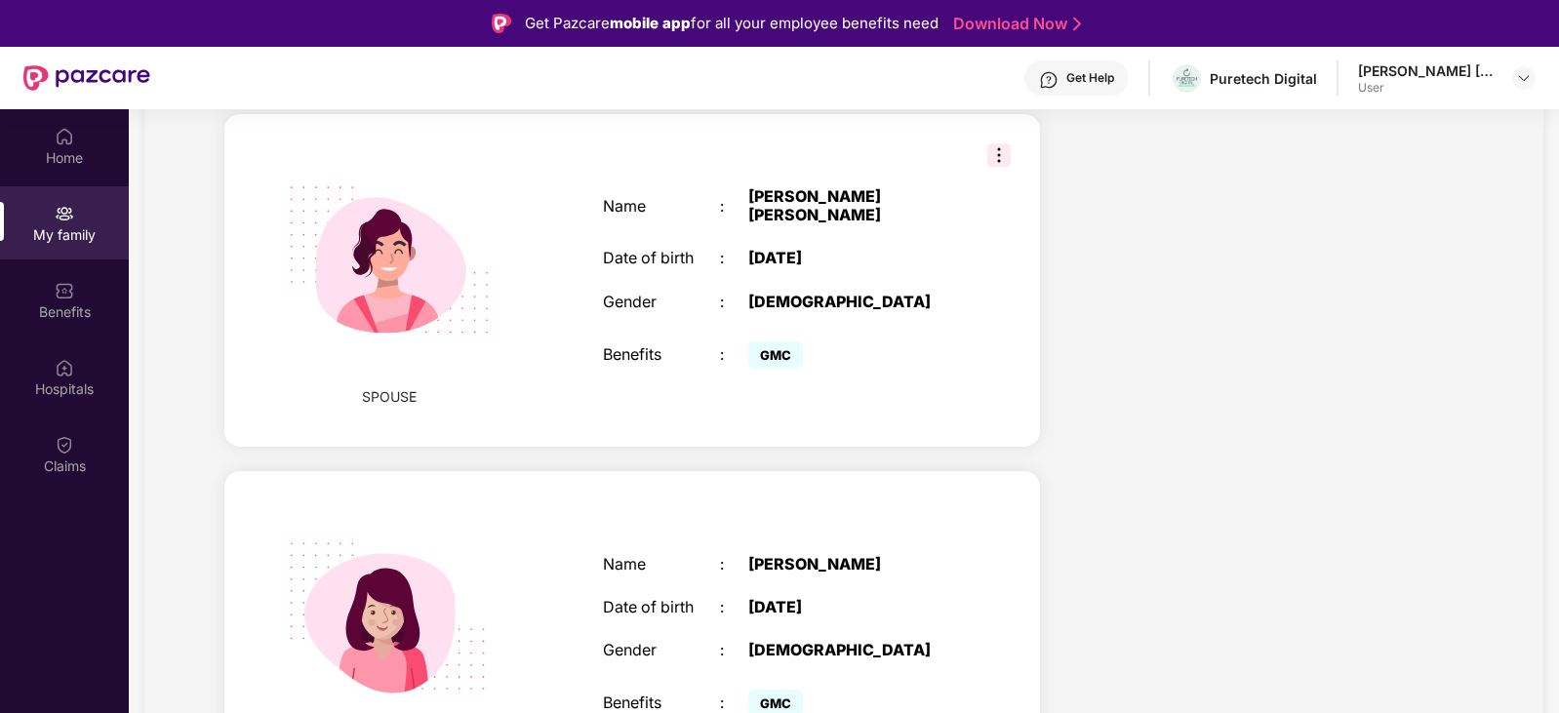
scroll to position [829, 0]
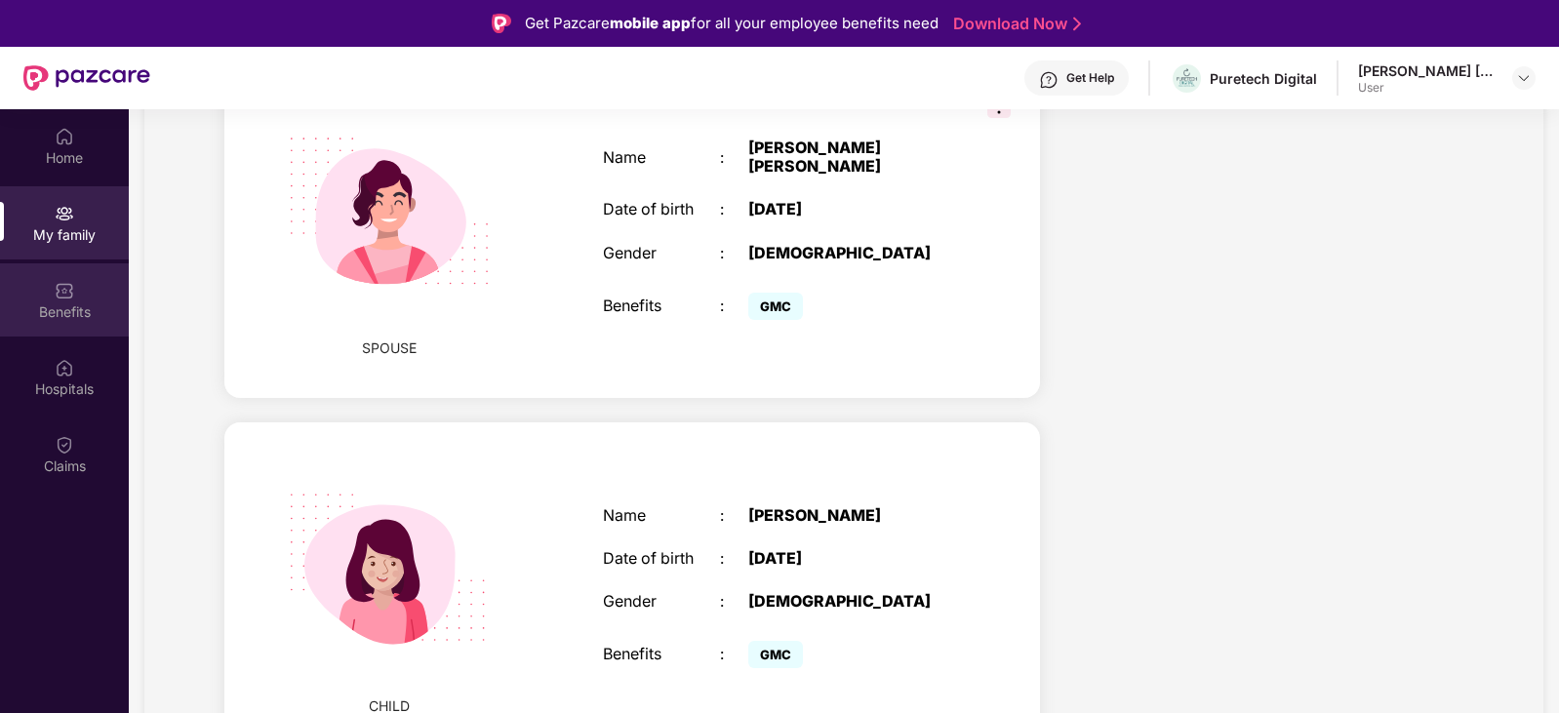
click at [88, 323] on div "Benefits" at bounding box center [64, 299] width 129 height 73
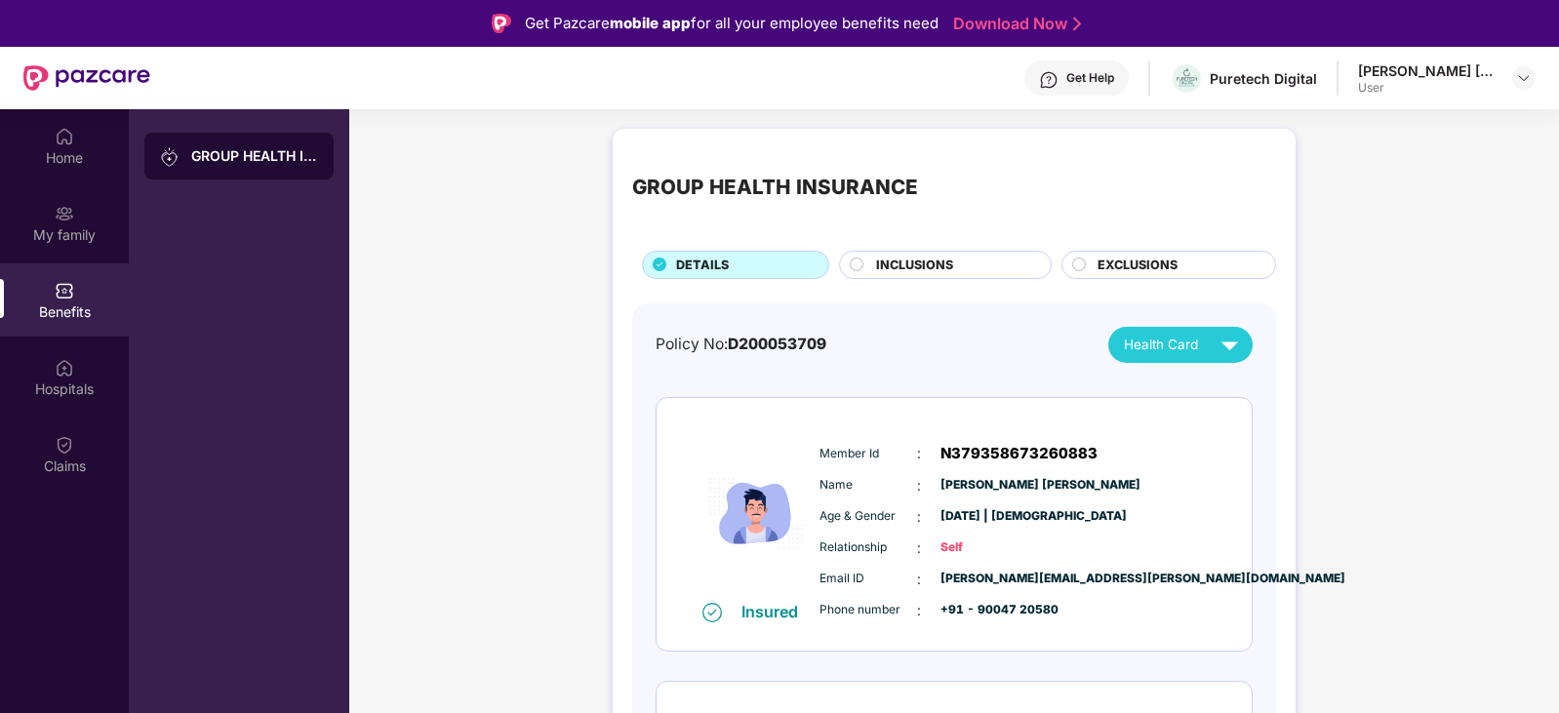
click at [934, 264] on span "INCLUSIONS" at bounding box center [914, 266] width 77 height 20
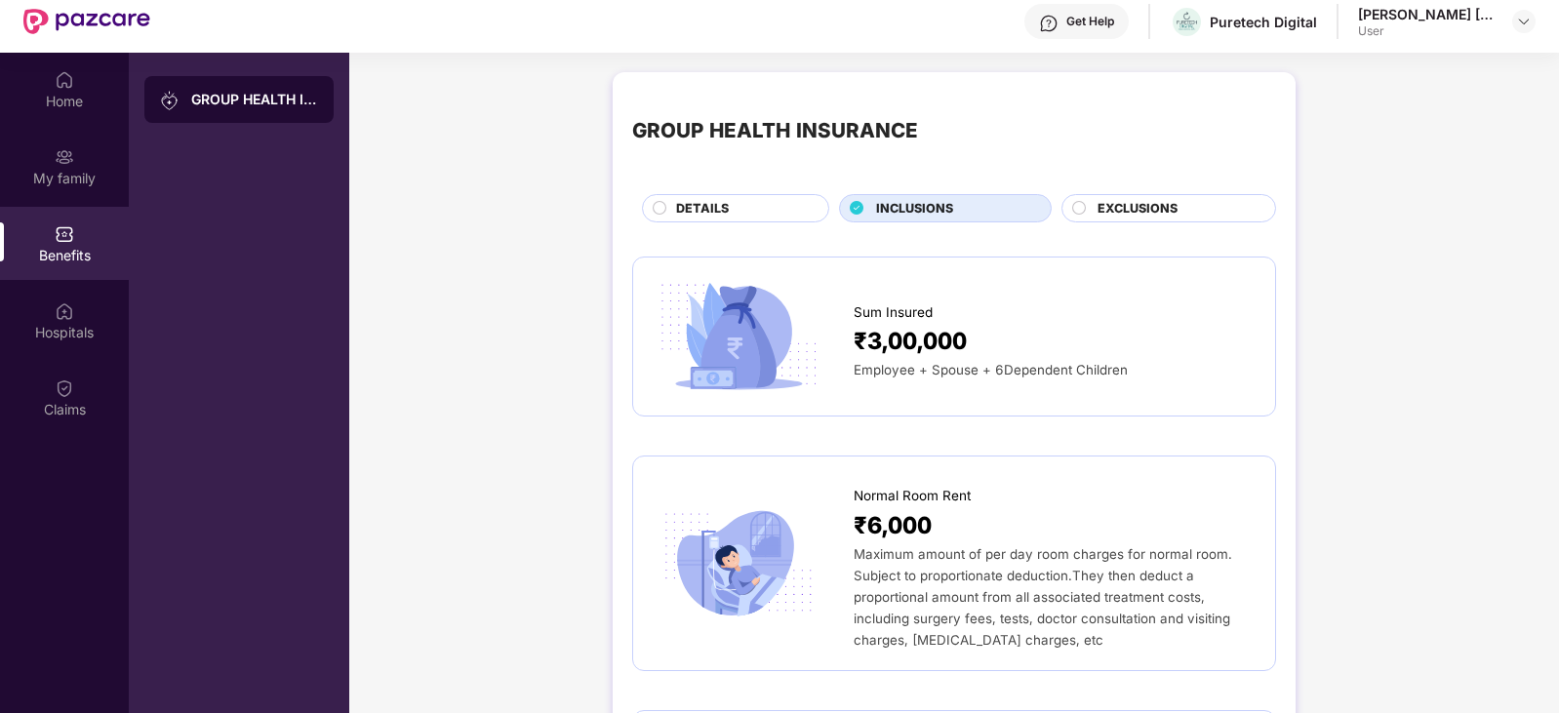
scroll to position [12, 0]
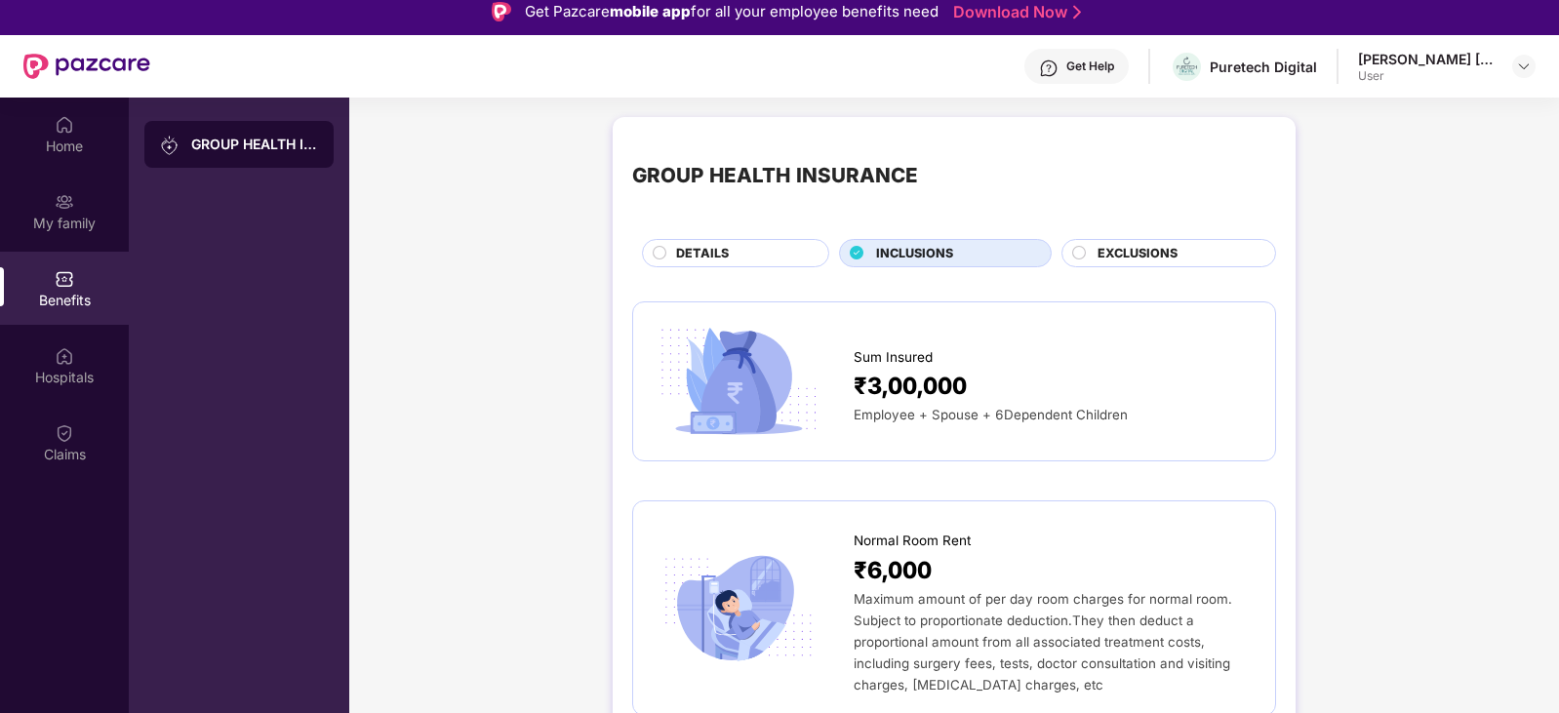
click at [1097, 256] on span "EXCLUSIONS" at bounding box center [1137, 254] width 80 height 20
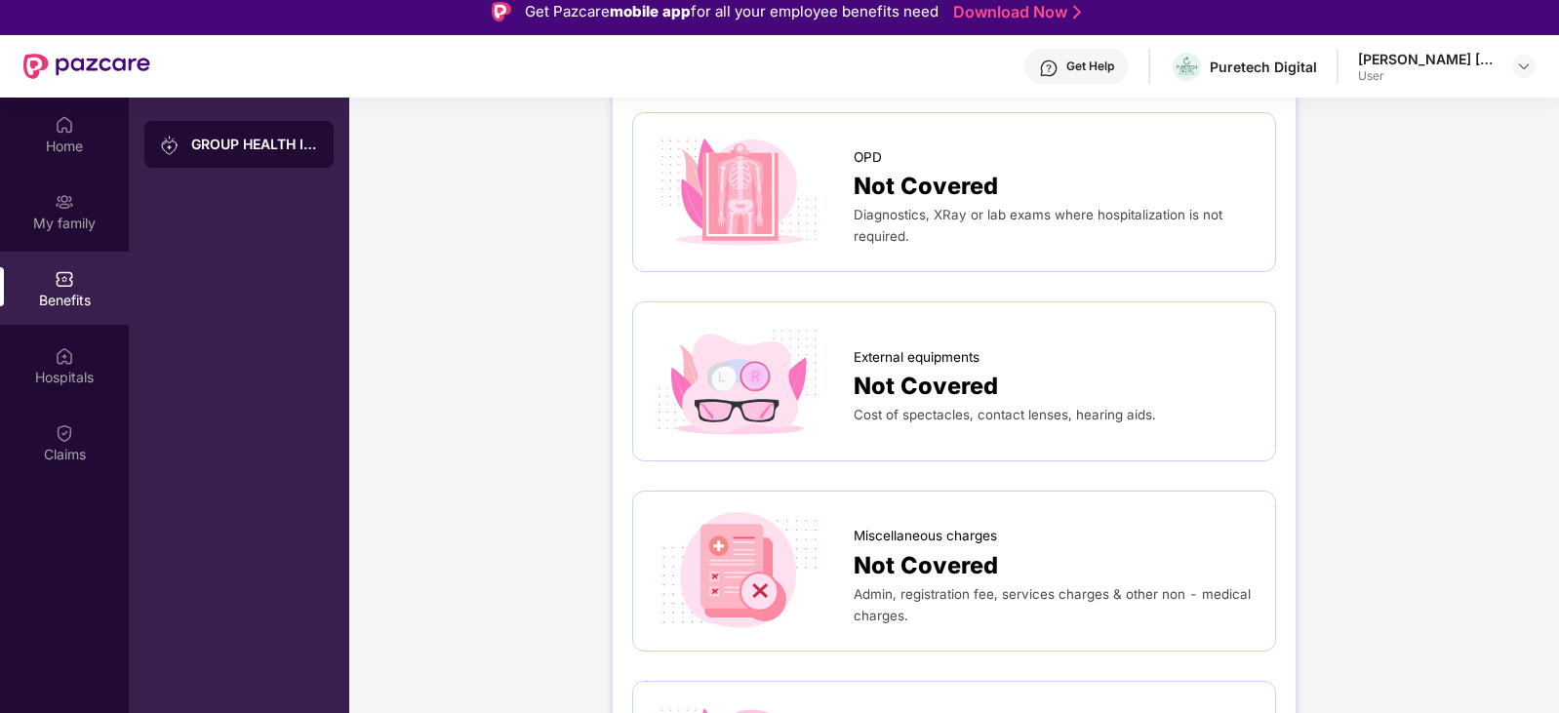
scroll to position [585, 0]
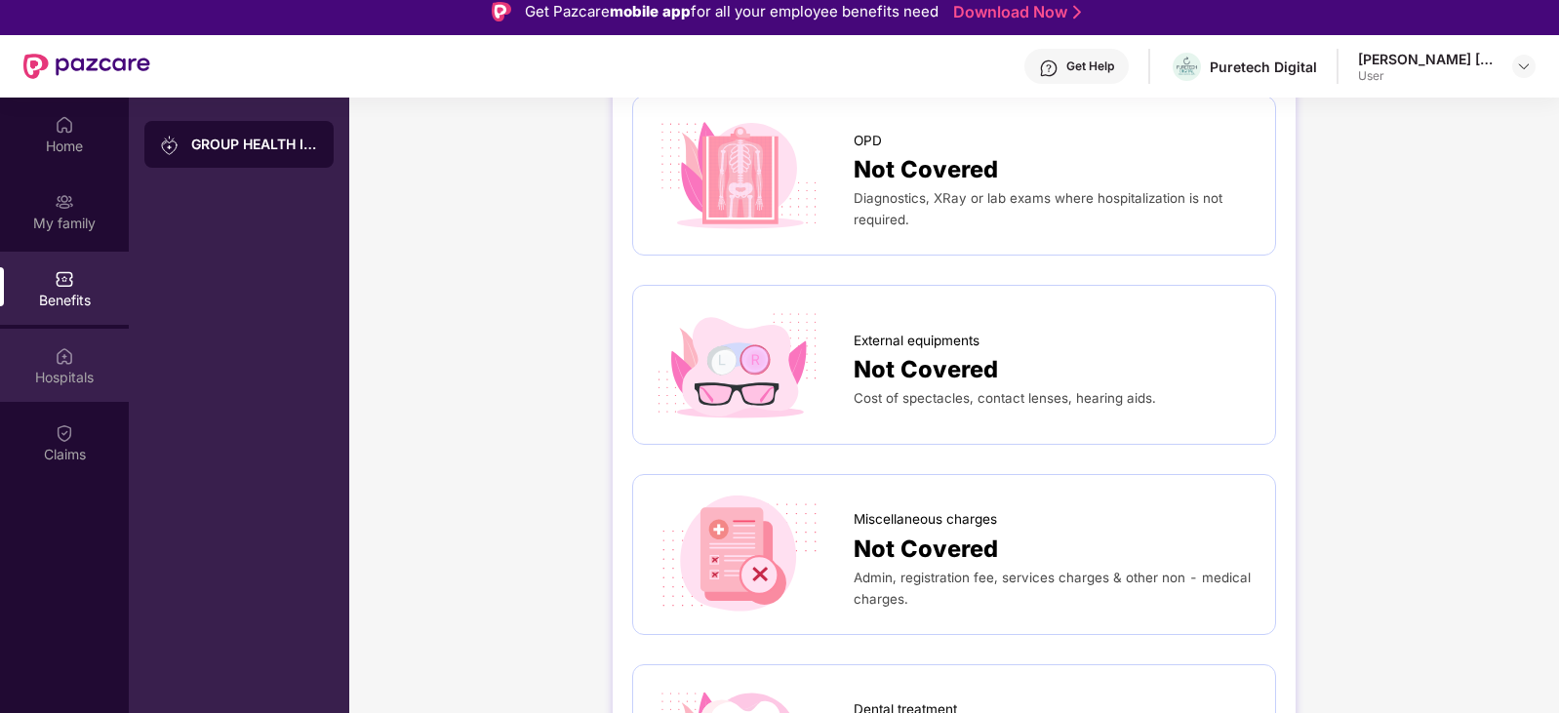
click at [48, 339] on div "Hospitals" at bounding box center [64, 365] width 129 height 73
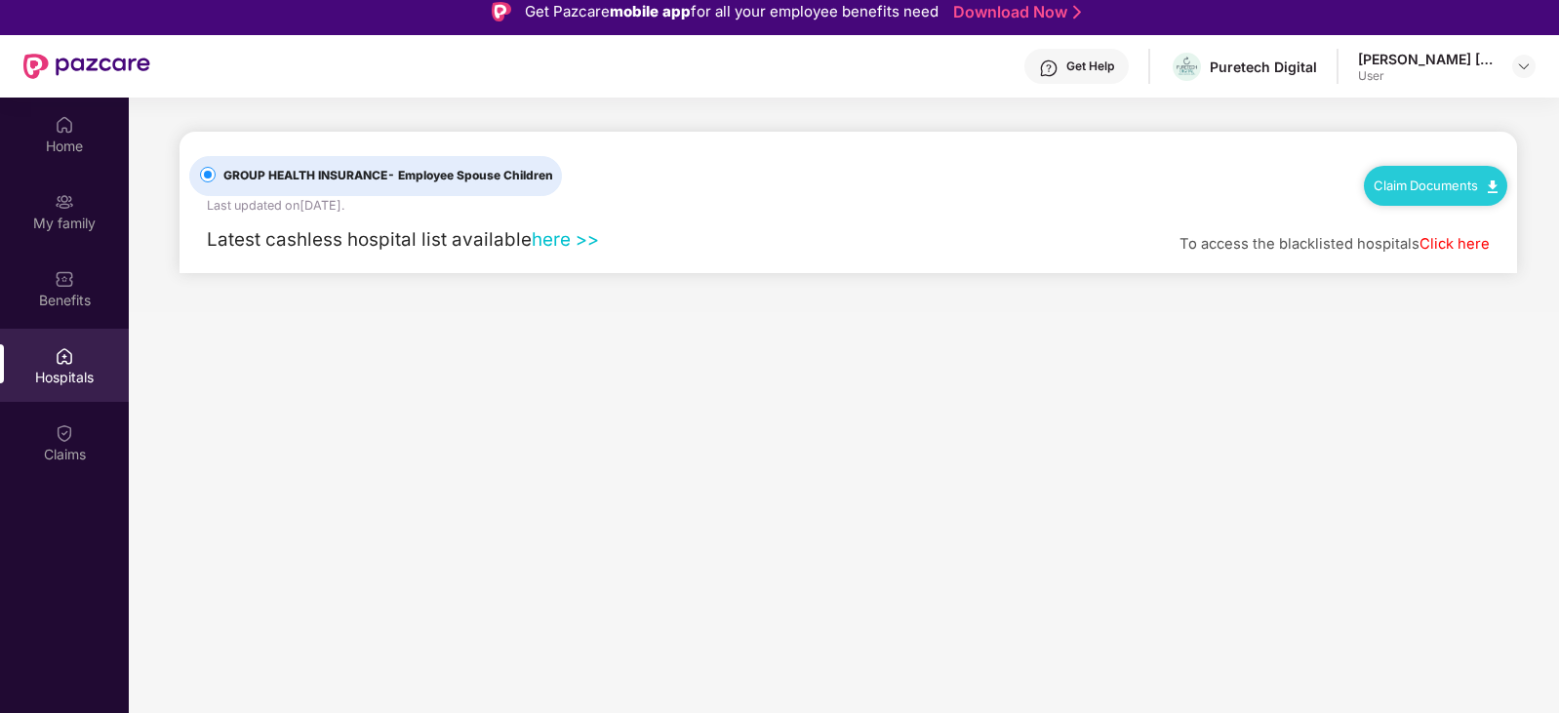
click at [564, 244] on link "here >>" at bounding box center [565, 239] width 67 height 22
click at [62, 446] on div "Claims" at bounding box center [64, 455] width 129 height 20
